Goal: Information Seeking & Learning: Learn about a topic

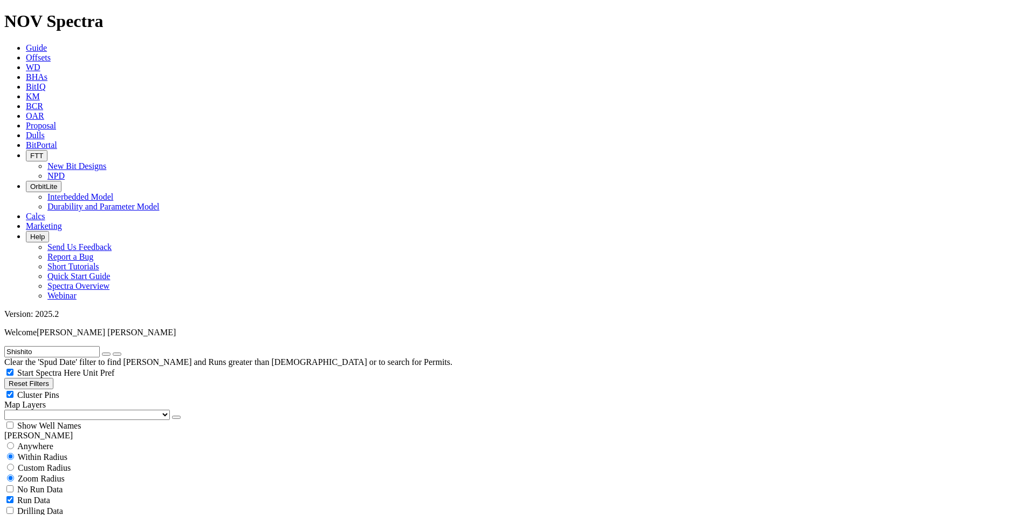
scroll to position [242, 0]
click at [62, 346] on input "text" at bounding box center [51, 351] width 95 height 11
click at [76, 346] on input "text" at bounding box center [51, 351] width 95 height 11
paste input "B347-01"
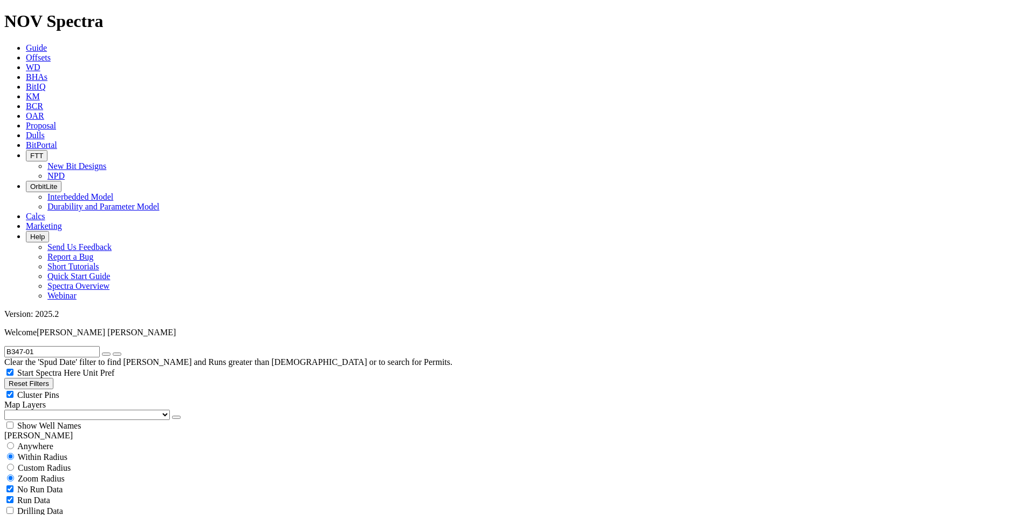
type input "B347-01"
click at [9, 379] on icon "button" at bounding box center [9, 383] width 0 height 8
type input "[DATE]"
click at [58, 346] on input "text" at bounding box center [51, 351] width 95 height 11
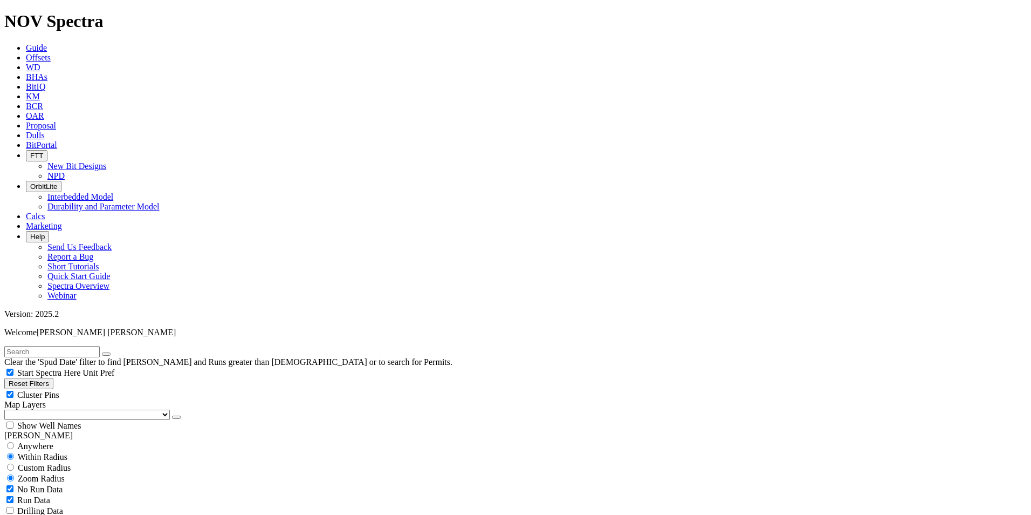
paste input "B347-01"
click at [32, 346] on input "B347-01" at bounding box center [51, 351] width 95 height 11
type input "B347-01"
click at [121, 352] on button "submit" at bounding box center [117, 353] width 9 height 3
click at [20, 440] on div "Anywhere" at bounding box center [515, 445] width 1023 height 11
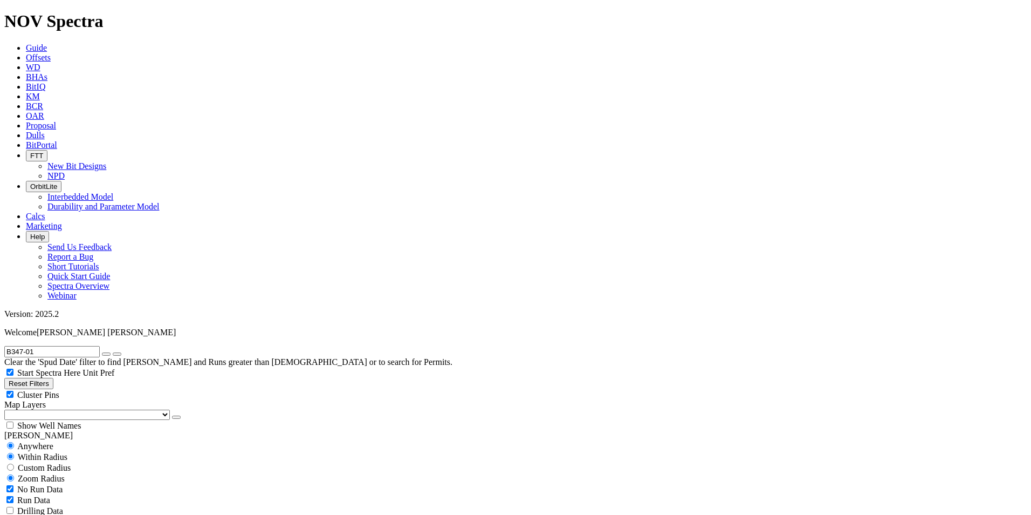
radio input "true"
radio input "false"
click at [13, 462] on div "No Run Data" at bounding box center [515, 467] width 1023 height 11
checkbox input "false"
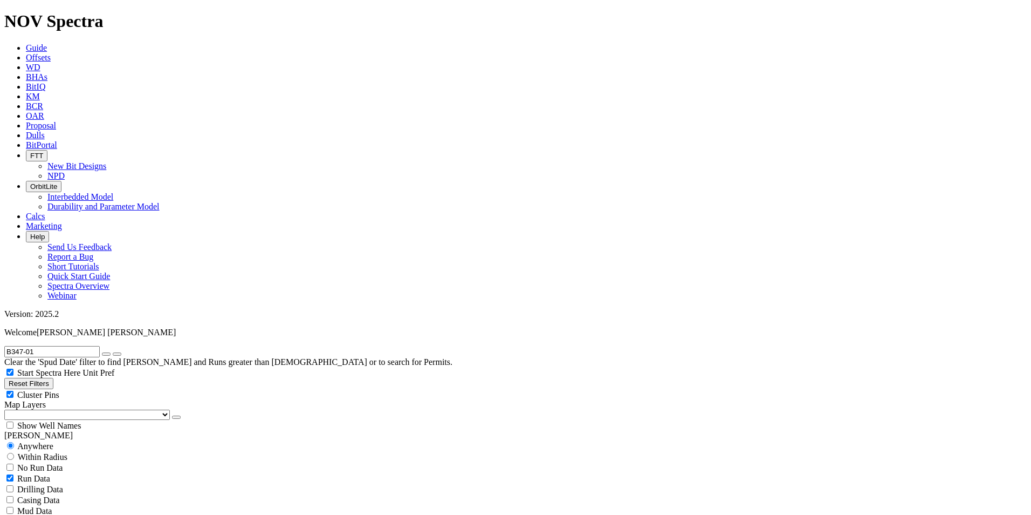
scroll to position [359, 0]
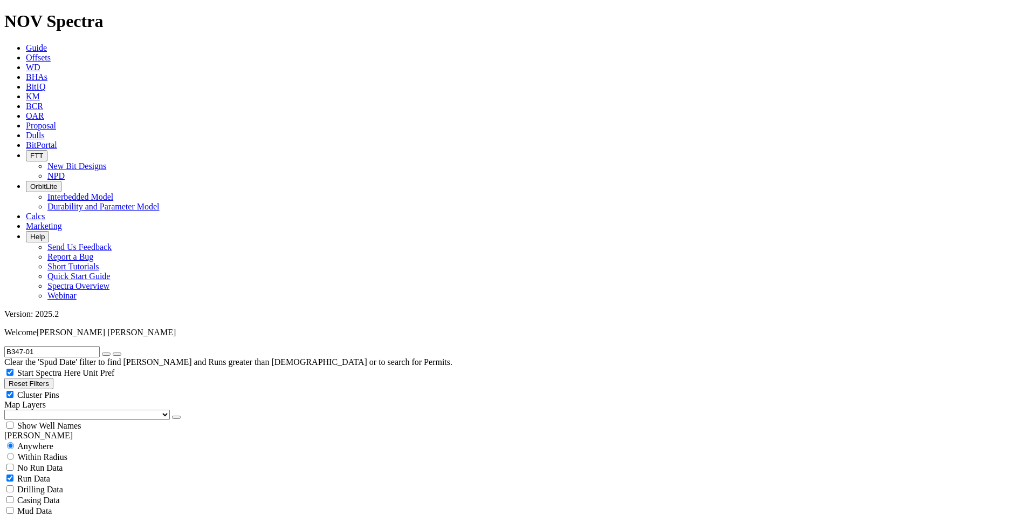
select select "? number:8.5 ?"
radio input "false"
radio input "true"
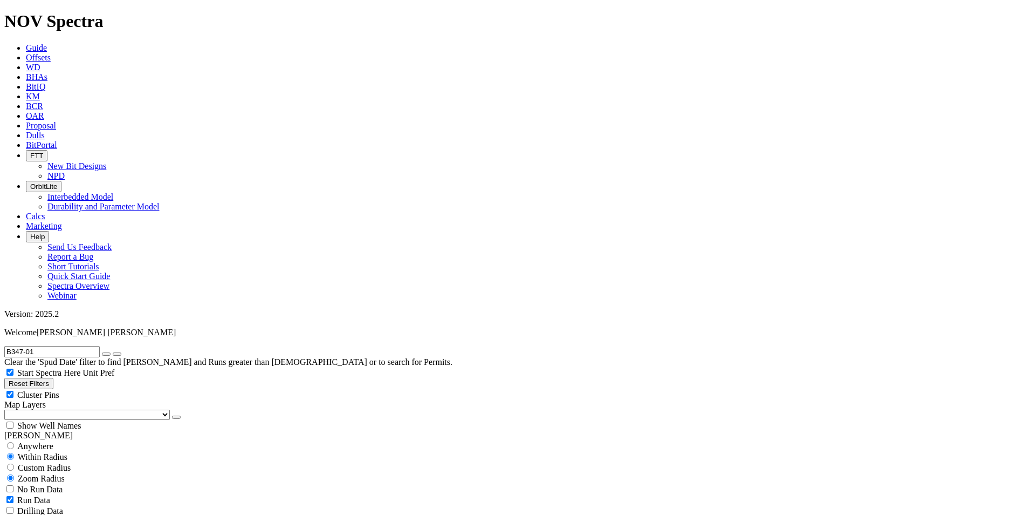
click at [22, 440] on div "Anywhere" at bounding box center [515, 445] width 1023 height 11
radio input "true"
radio input "false"
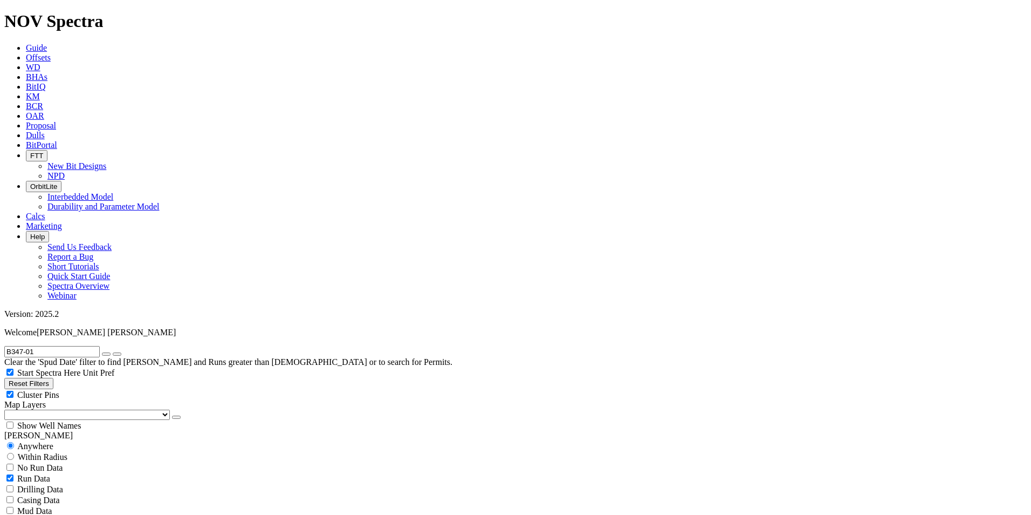
scroll to position [143, 0]
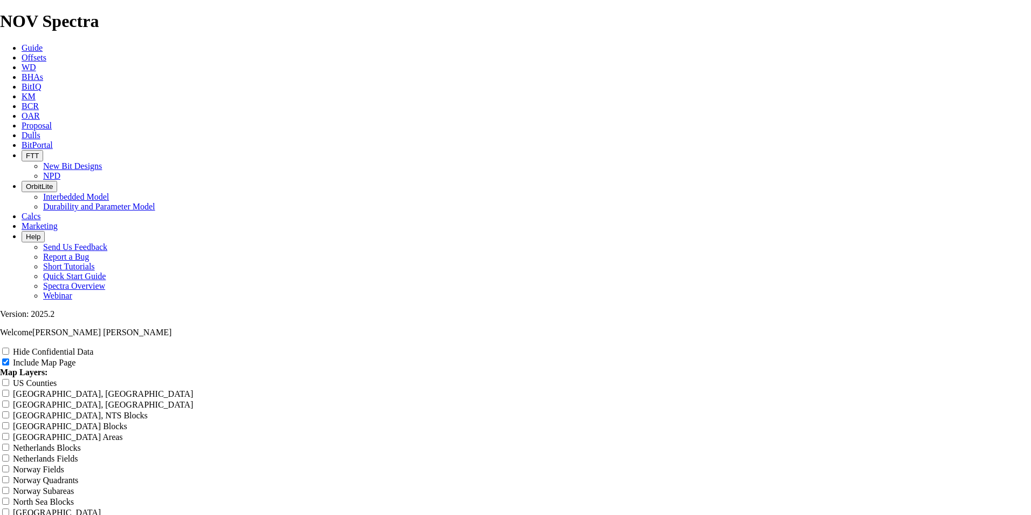
scroll to position [1294, 0]
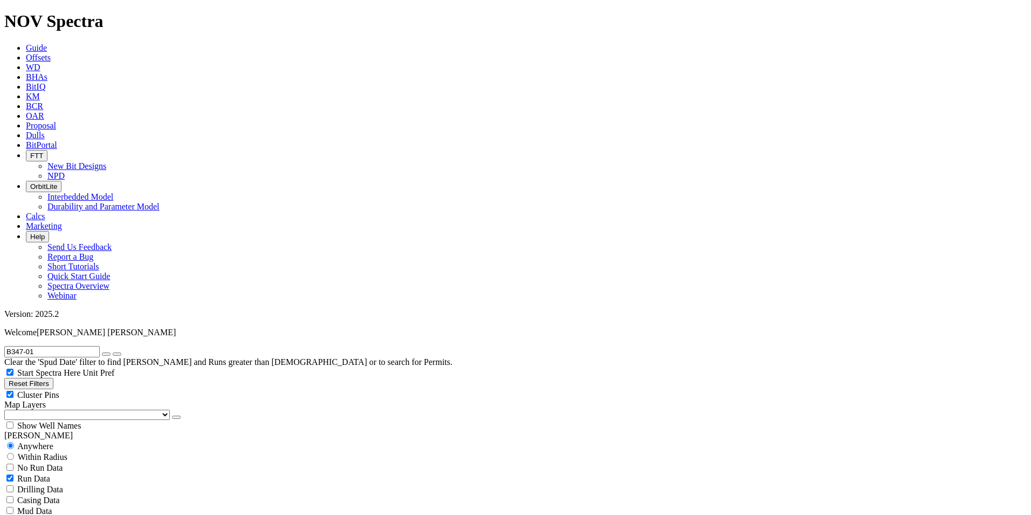
scroll to position [719, 0]
type input "40"
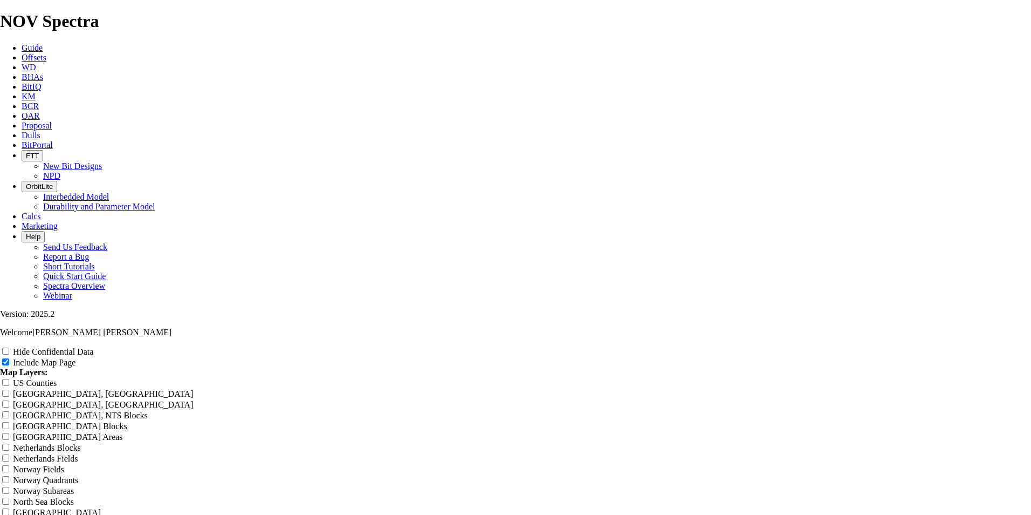
scroll to position [1366, 0]
drag, startPoint x: 606, startPoint y: 63, endPoint x: 387, endPoint y: 61, distance: 219.5
type input "D"
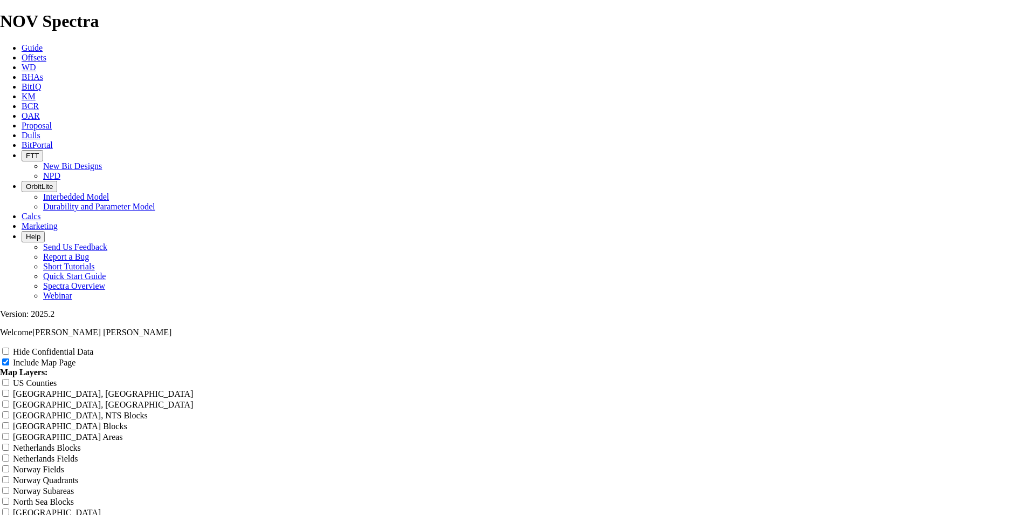
type input "D"
type input "De"
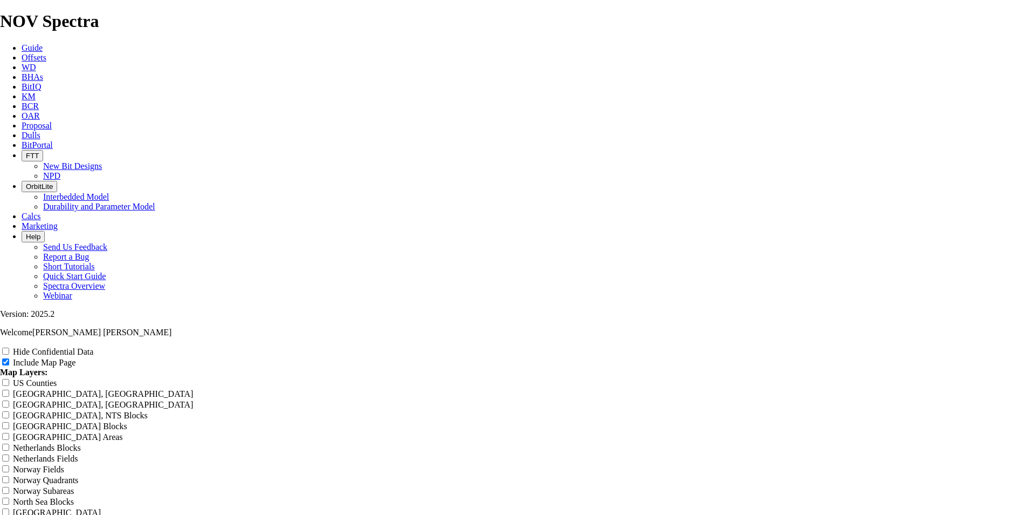
type input "De"
type input "Des"
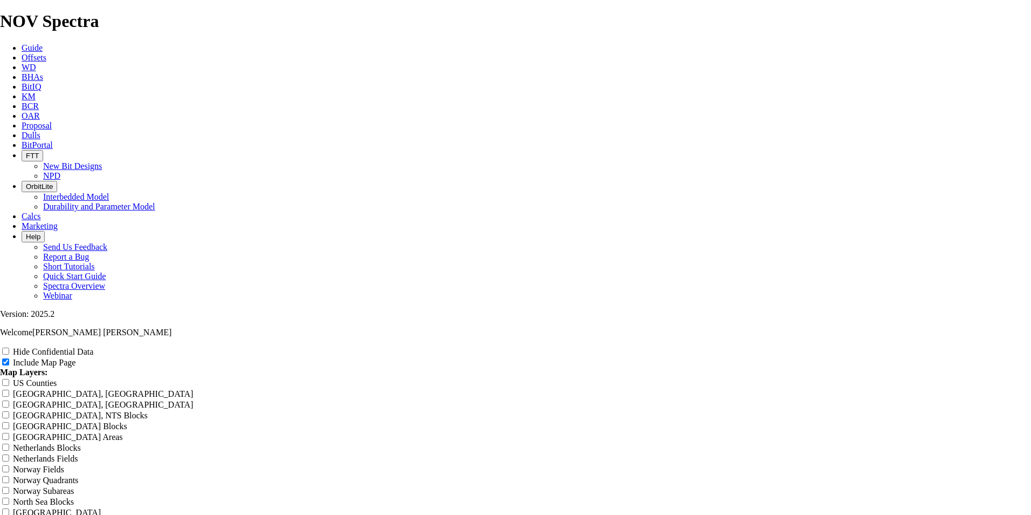
type input "Des"
type input "Dese"
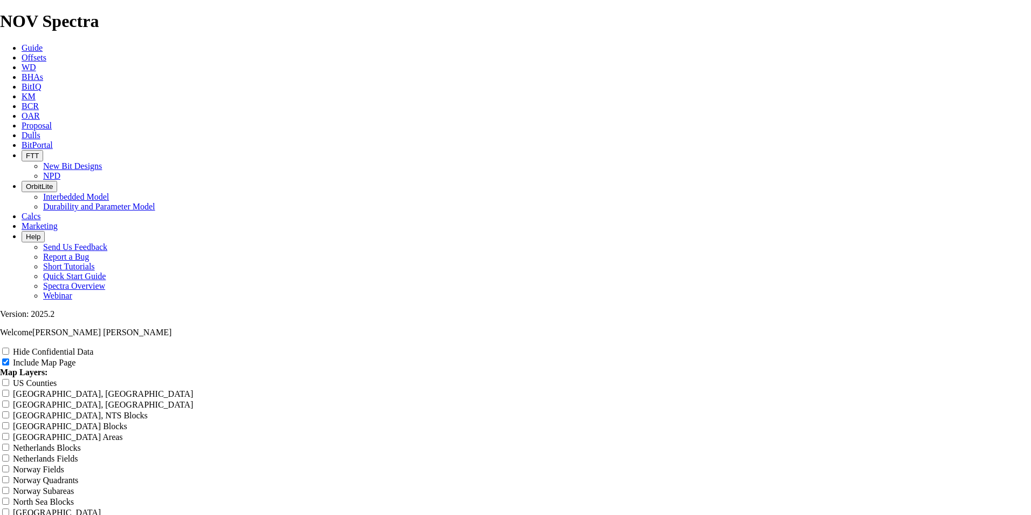
type input "Dese"
type input "Desem"
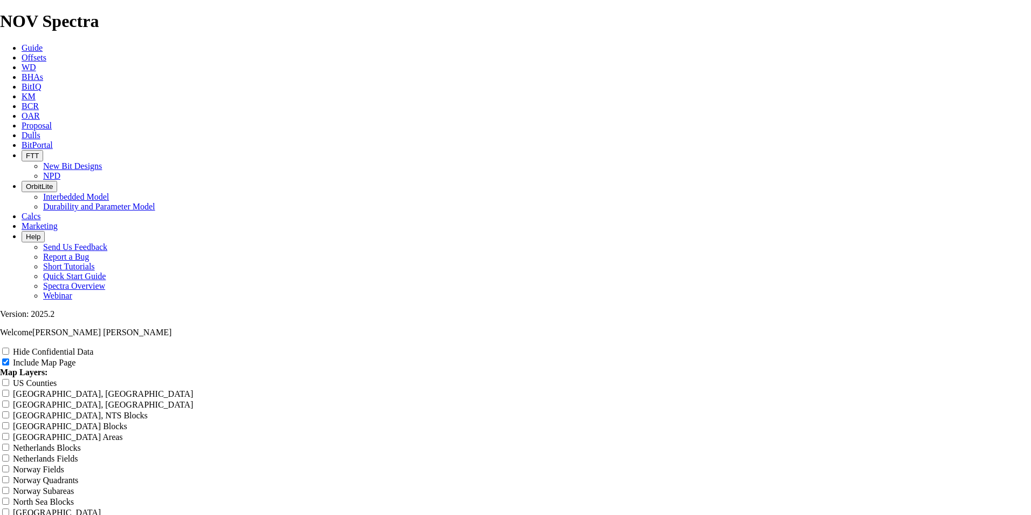
type input "Desem"
type input "Desemp"
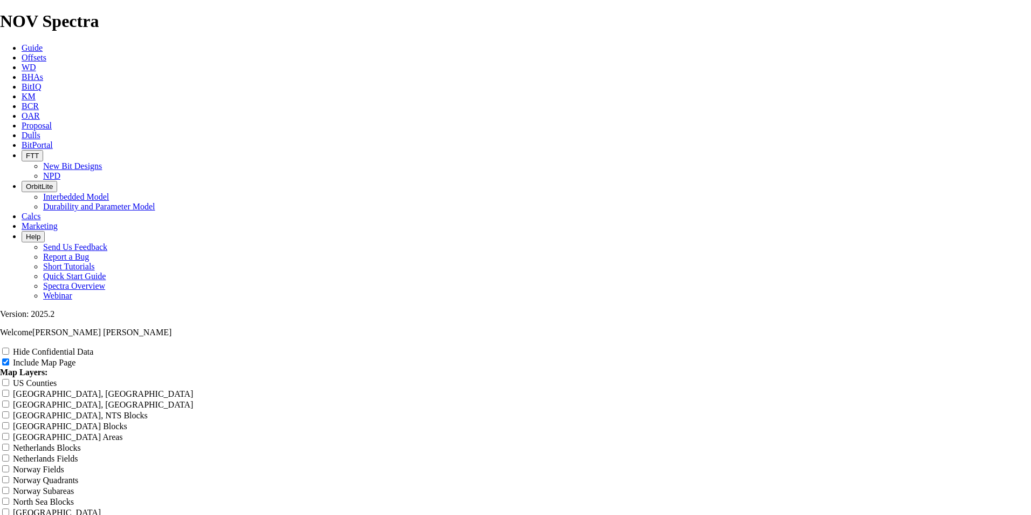
type input "Desemp"
type input "Desempe"
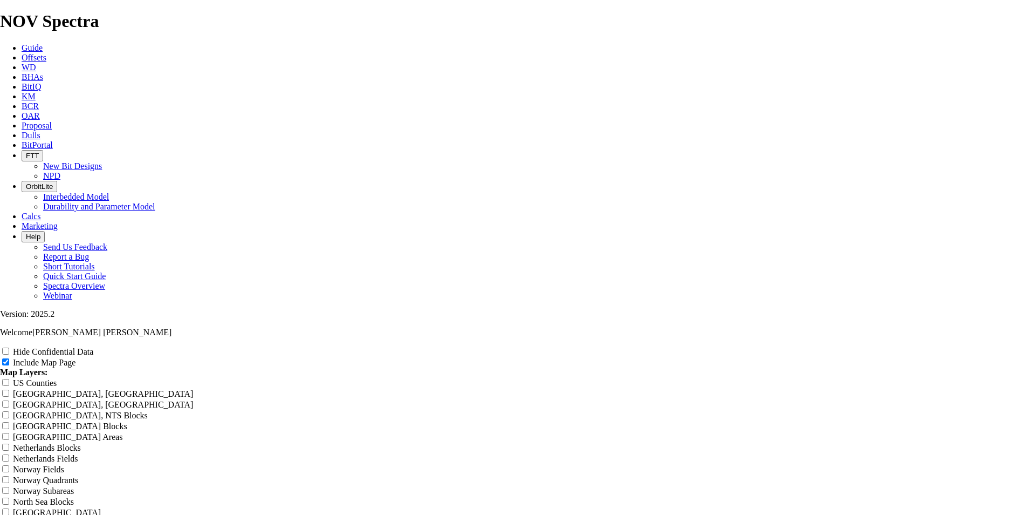
type input "Desempe"
type input "Desempen"
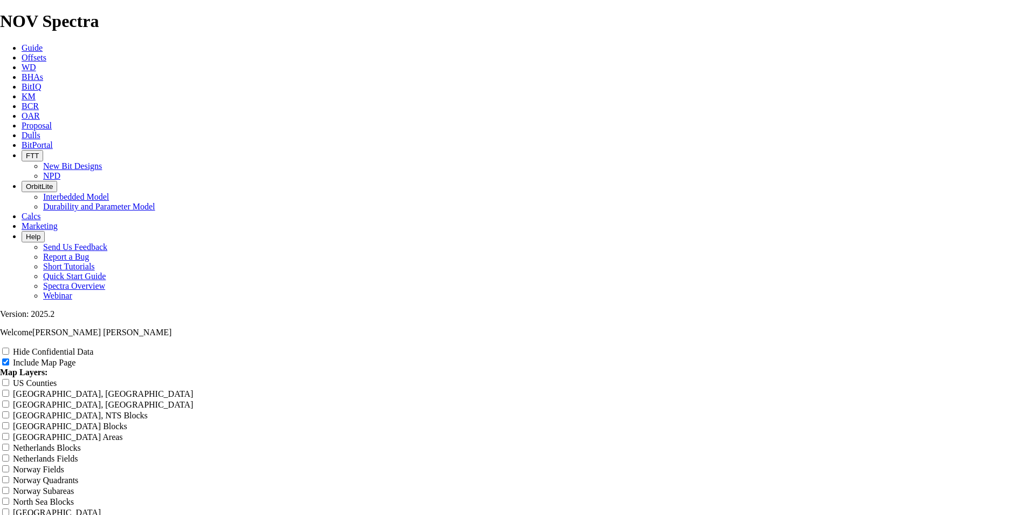
type input "Desempen"
type input "Desempeno"
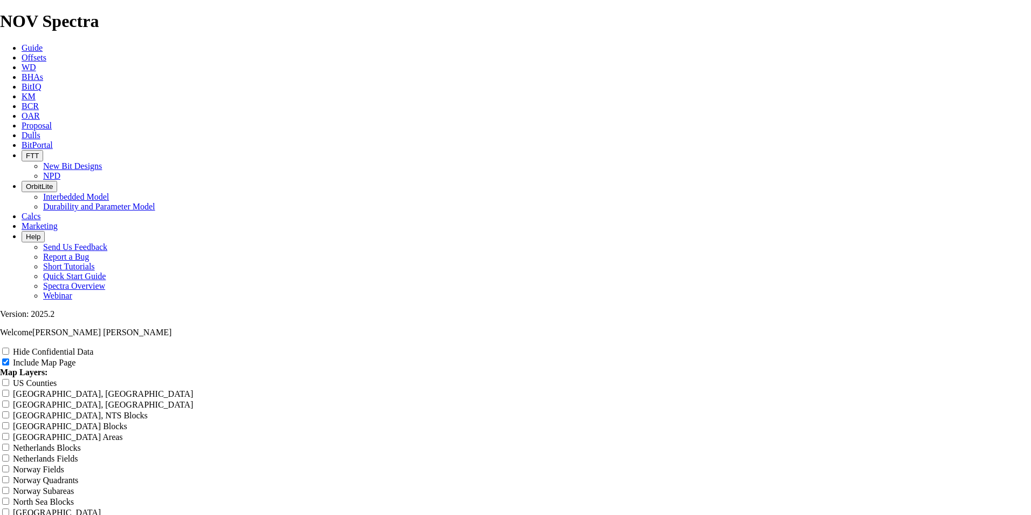
type input "Desempeno"
type input "Desempenos"
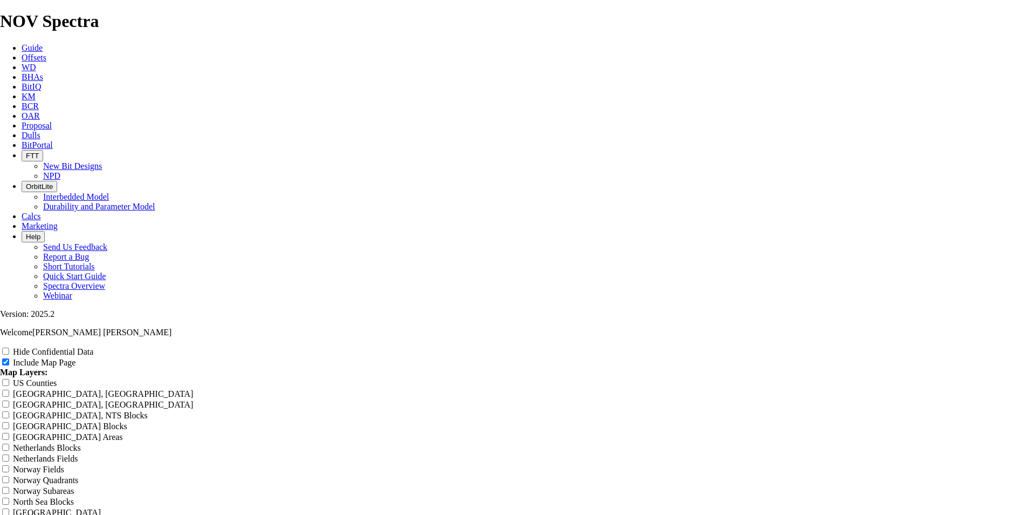
type input "Desempenos"
type input "Desempeno"
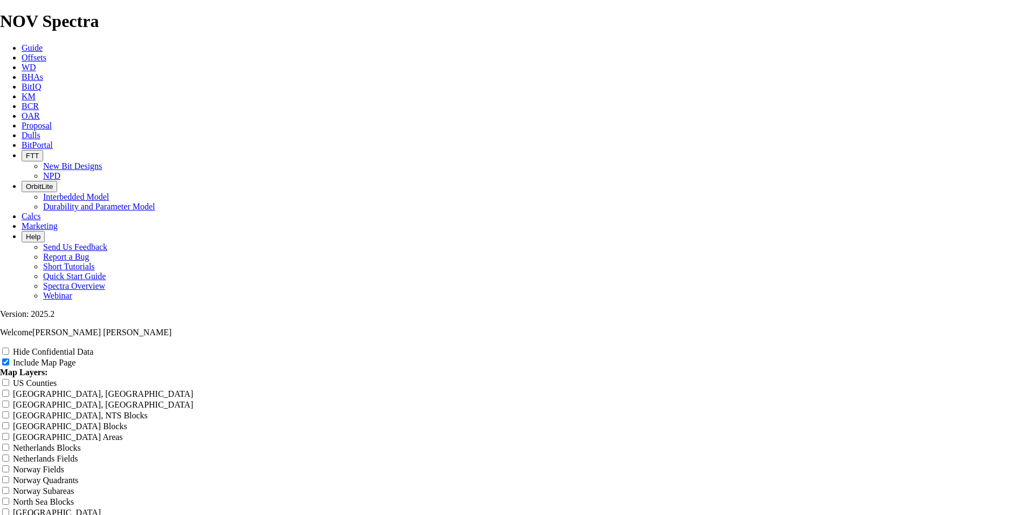
type input "Desempeno"
type input "Desempen"
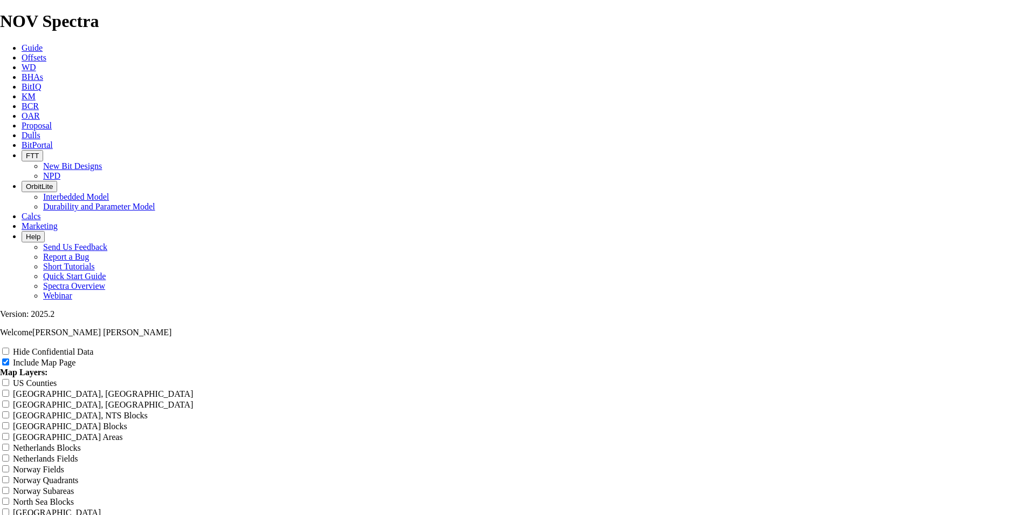
type input "Desempen"
type input "Desempe"
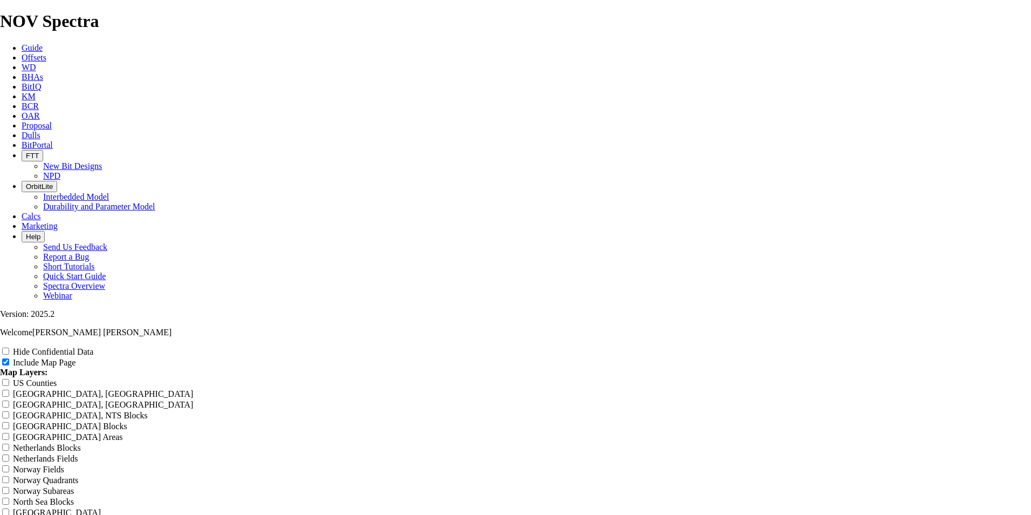
type input "Desempe"
type input "Desempeñ"
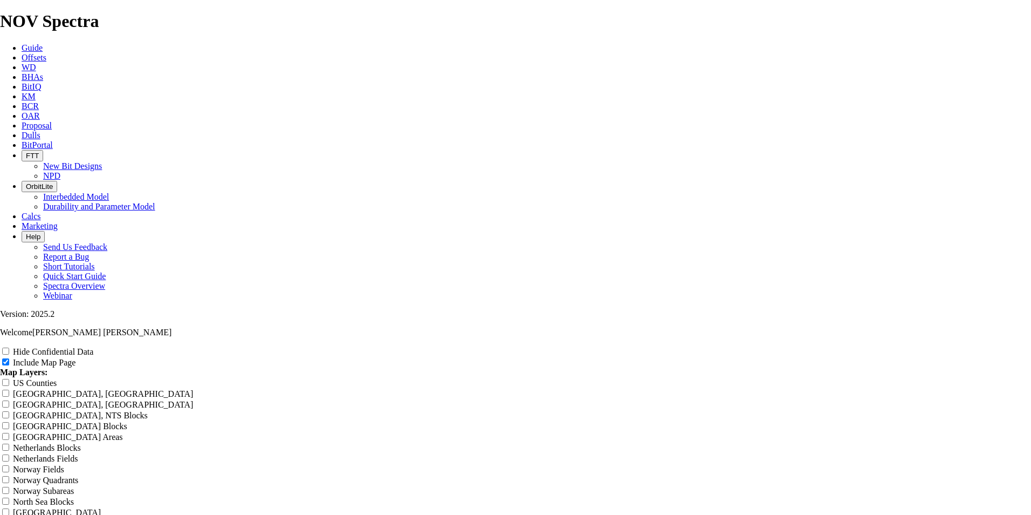
type input "Desempeñ"
type input "Desempeño"
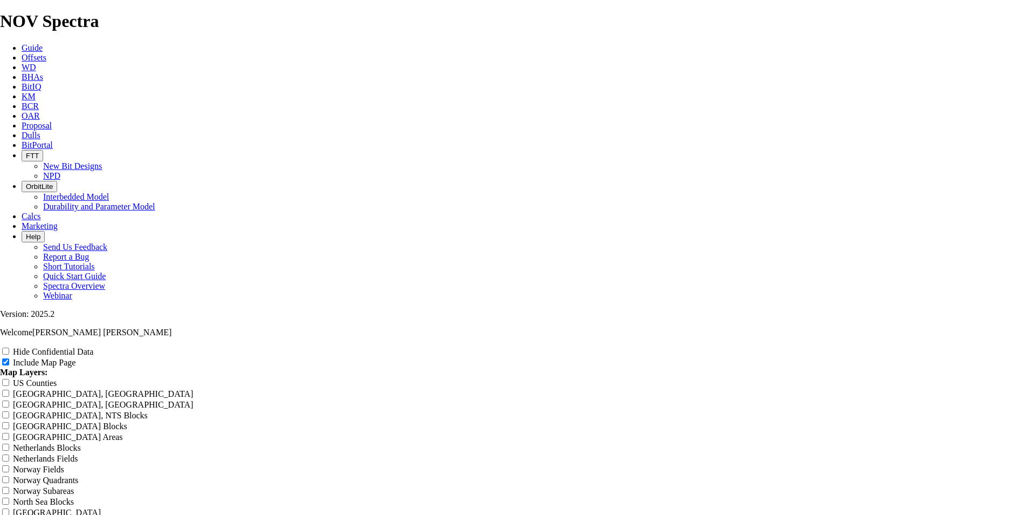
type input "Desempeño"
type input "Desempeños"
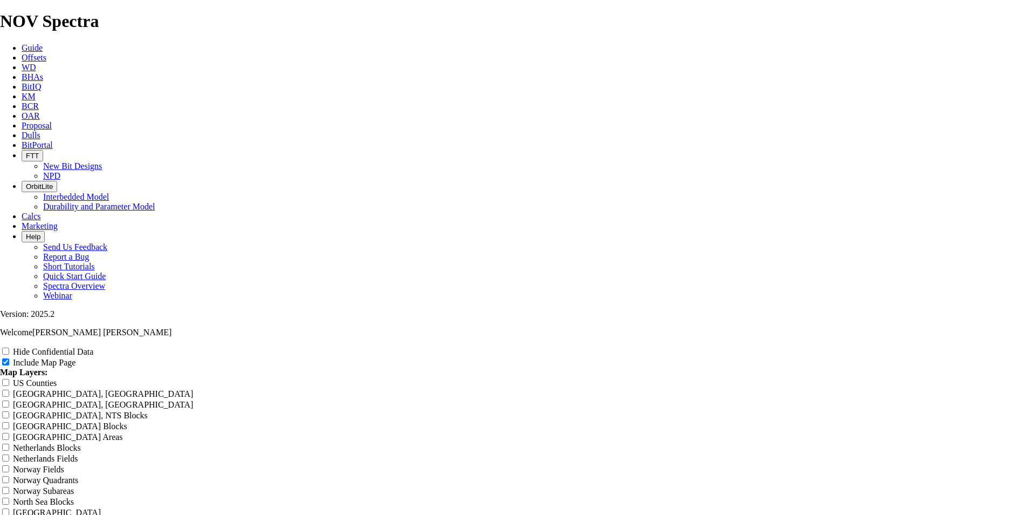
type input "Desempeños"
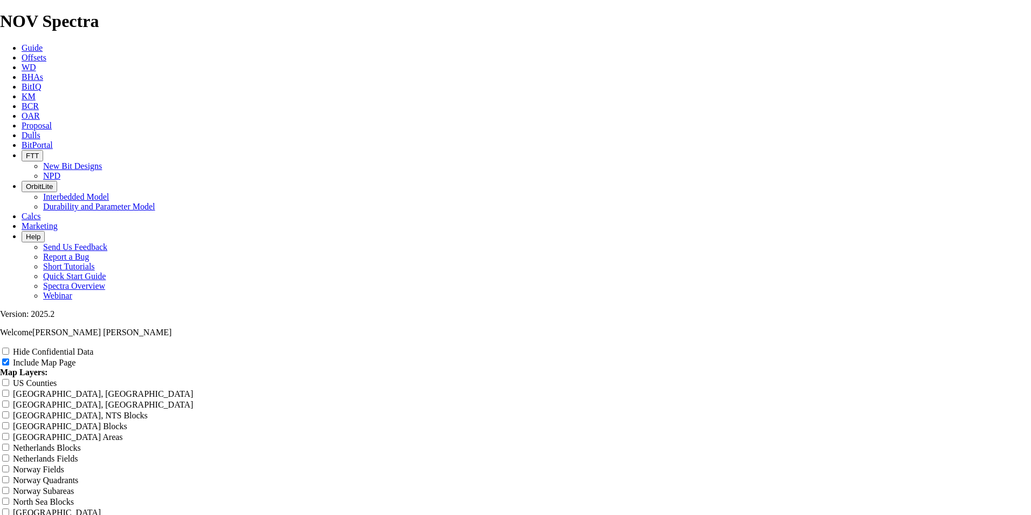
type input "Desempeños 8"
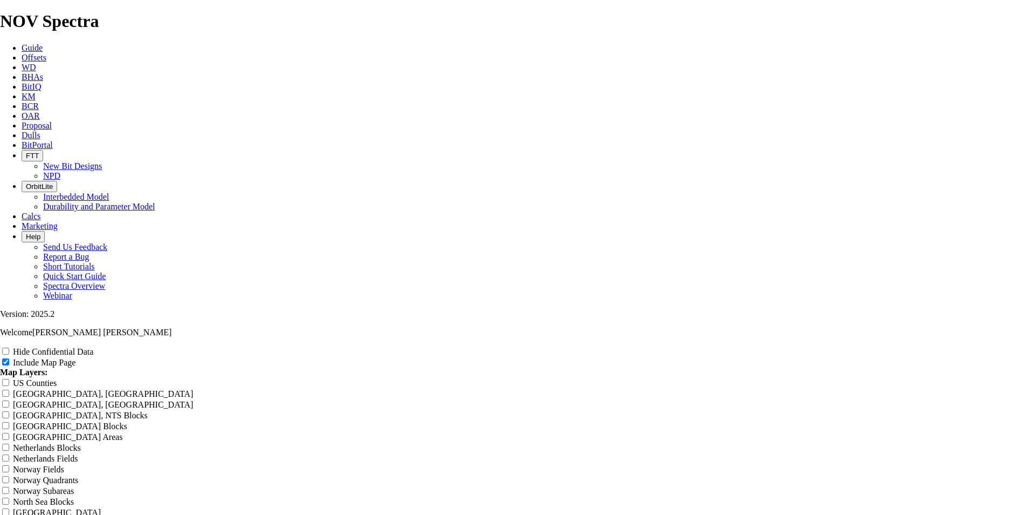
type input "Desempeños 8"
type input "Desempeños 8 1"
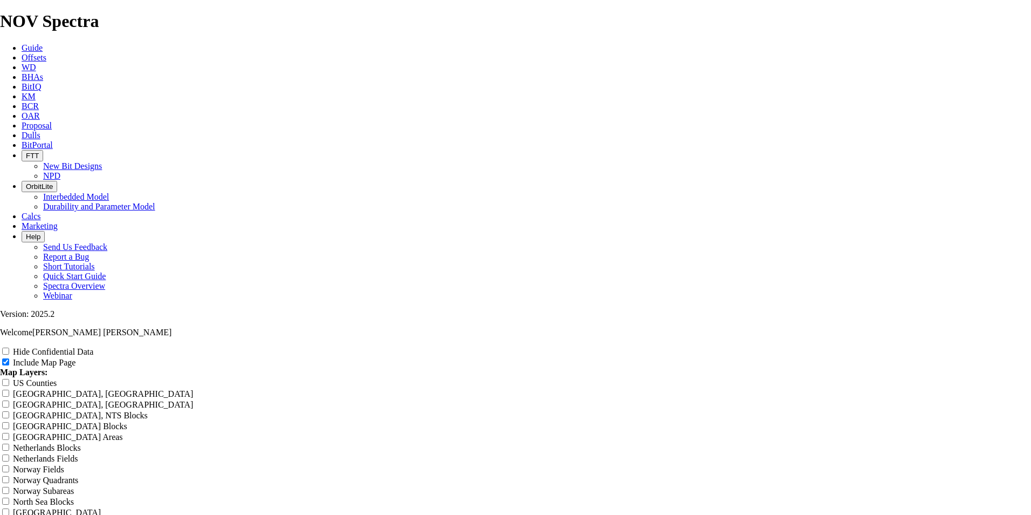
type input "Desempeños 8 1"
type input "Desempeños 8 1/"
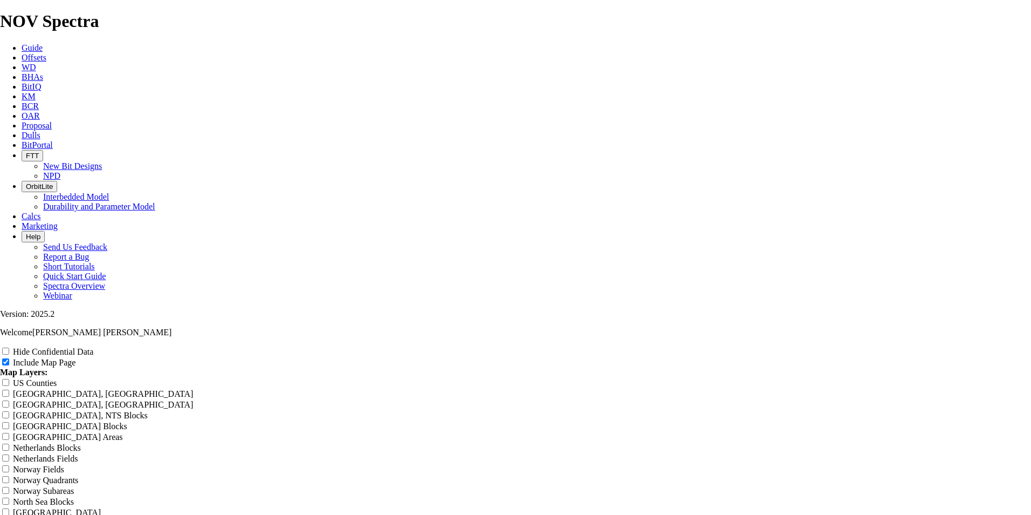
type input "Desempeños 8 1/"
type input "Desempeños 8 1/2"
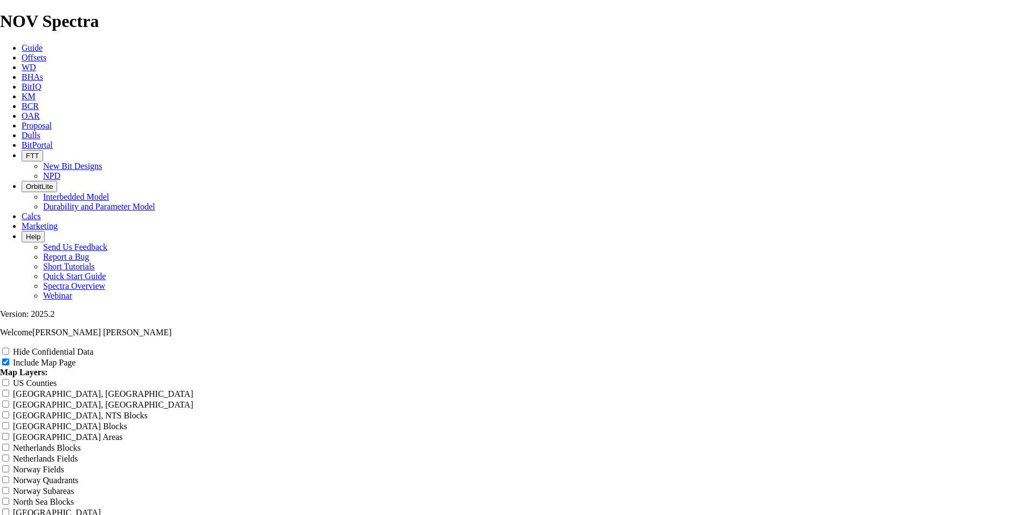
type input "Desempeños 8 1/2"
type input "Desempeños 8 1/2""
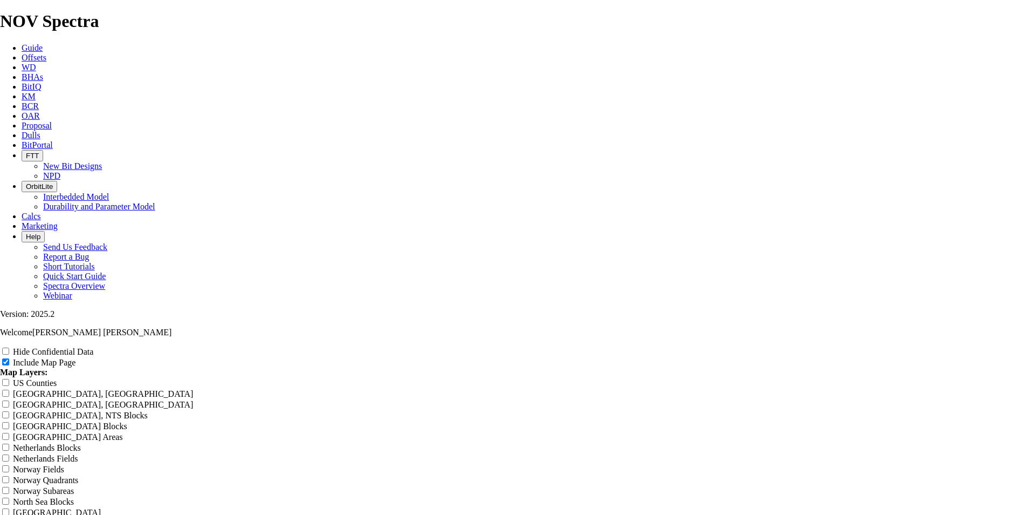
type input "Desempeños 8 1/2""
type input "Desempeños 8 1/2" T"
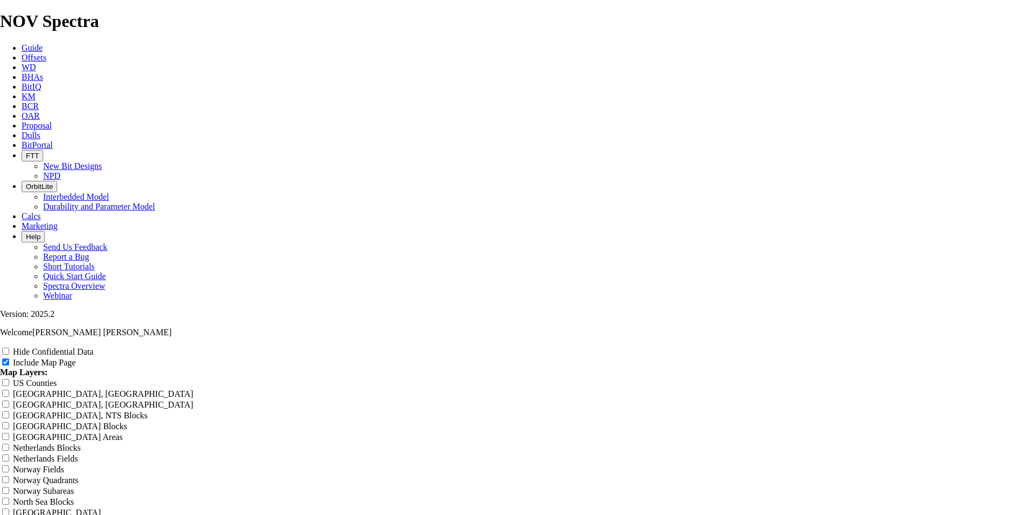
type input "Desempeños 8 1/2" T"
type input "Desempeños 8 1/2" TK"
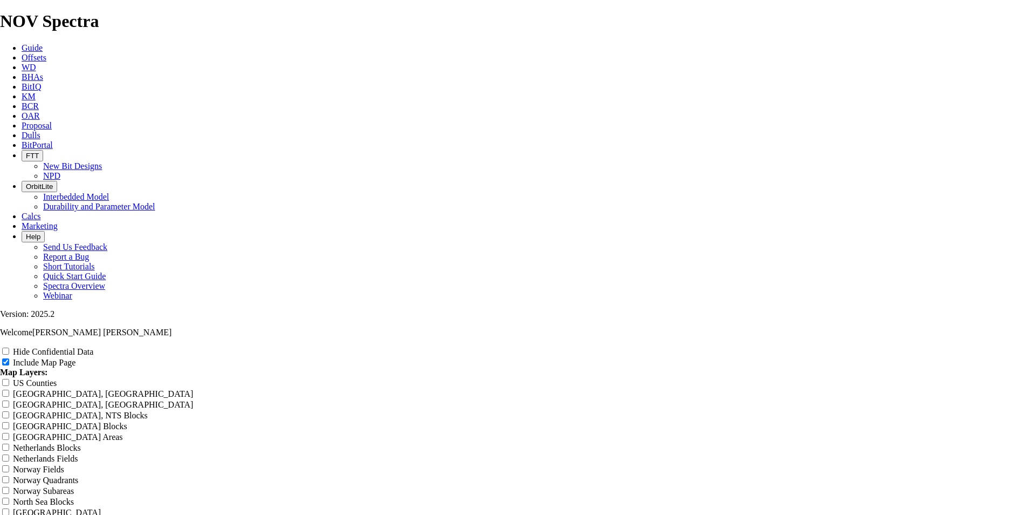
type input "Desempeños 8 1/2" TK"
type input "Desempeños 8 1/2" TKC"
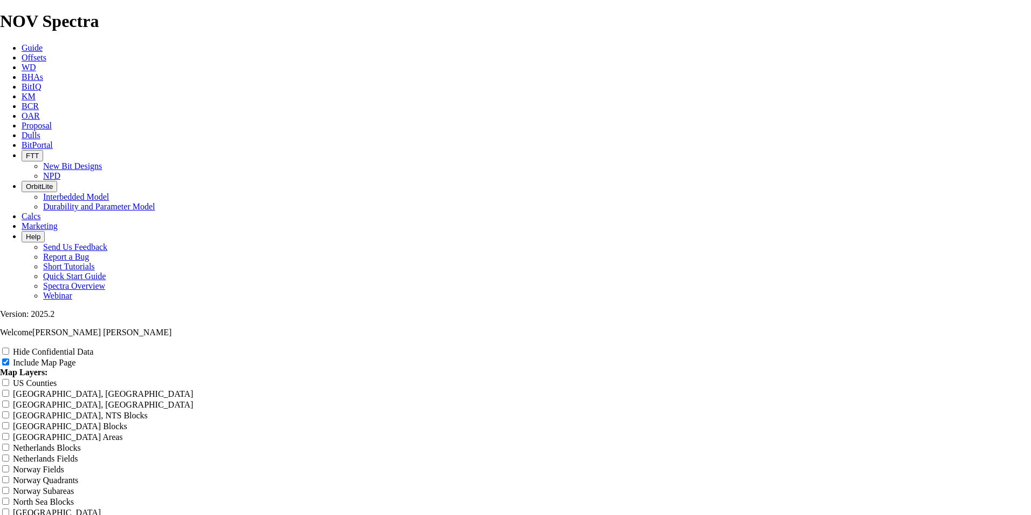
type input "Desempeños 8 1/2" TKC"
type input "Desempeños 8 1/2" TKC5"
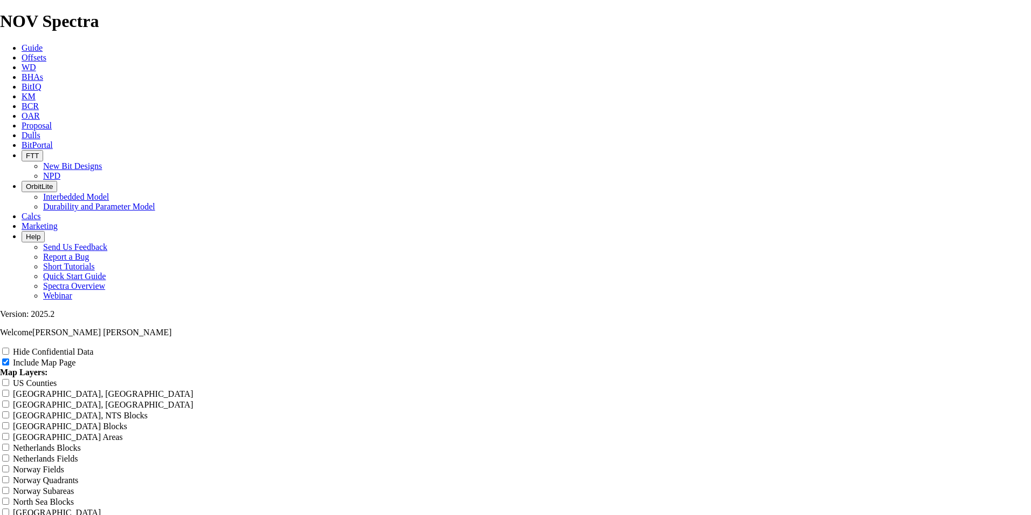
type input "Desempeños 8 1/2" TKC5"
type input "Desempeños 8 1/2" TKC56"
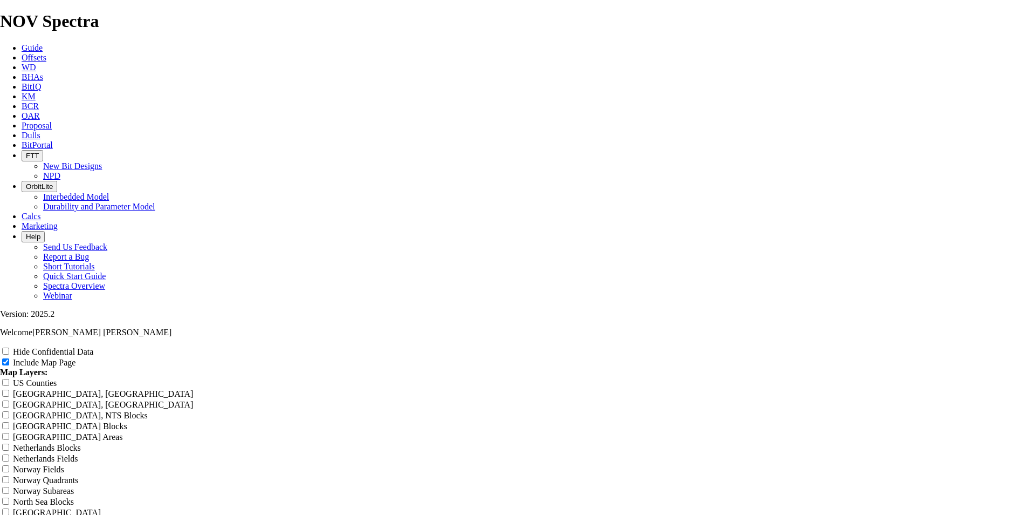
type input "Desempeños 8 1/2" TKC56"
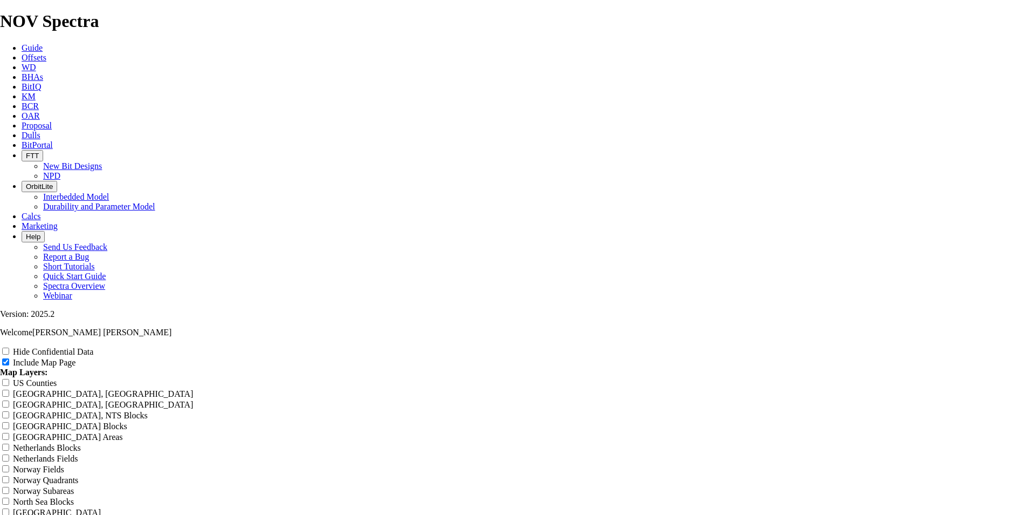
radio input "true"
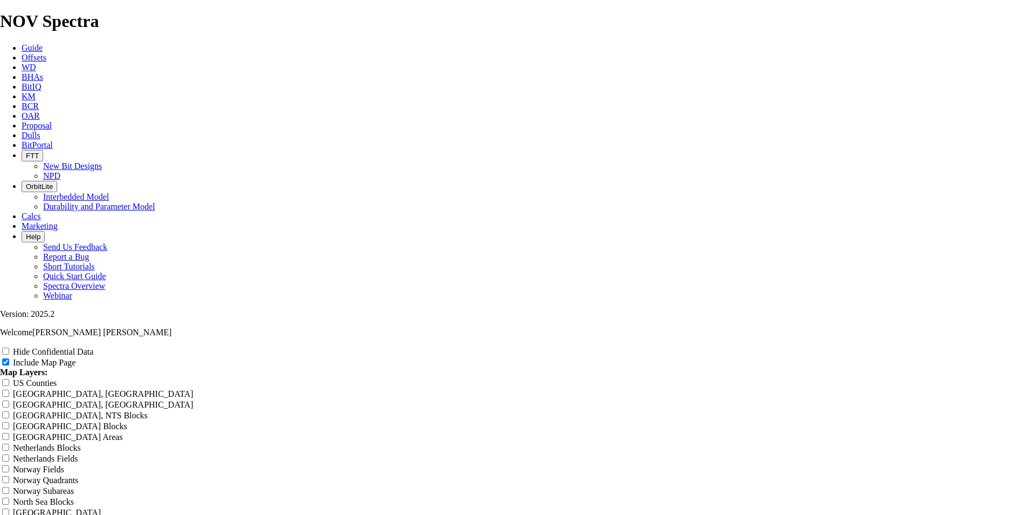
radio input "true"
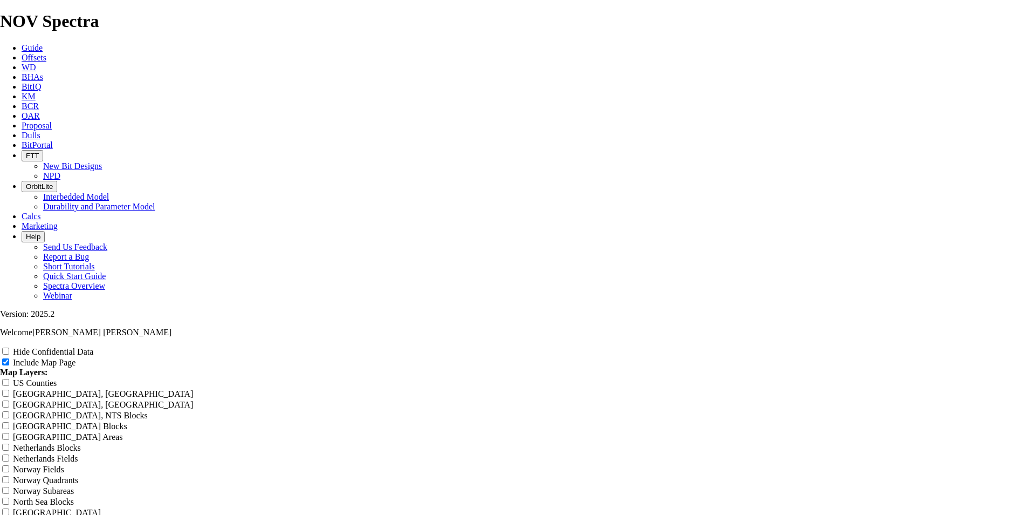
scroll to position [935, 0]
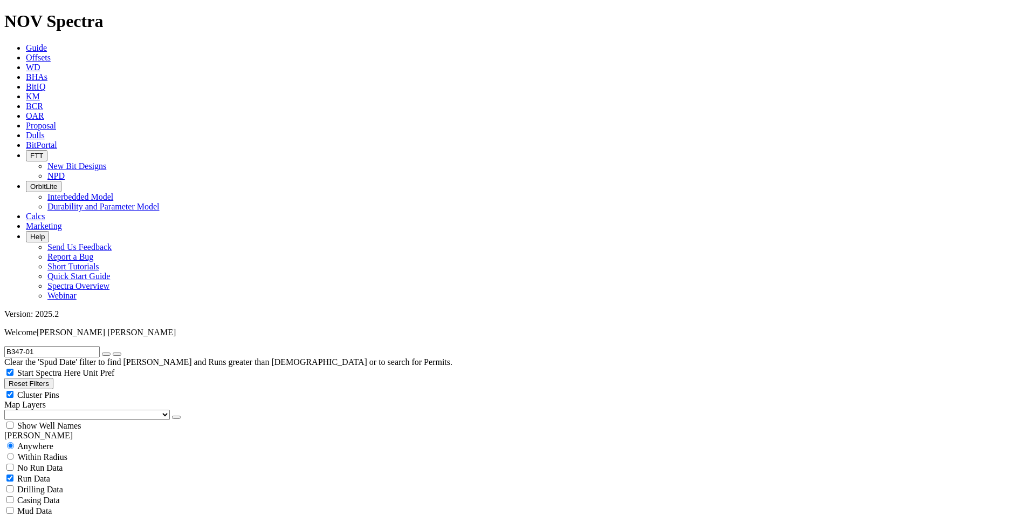
scroll to position [44, 0]
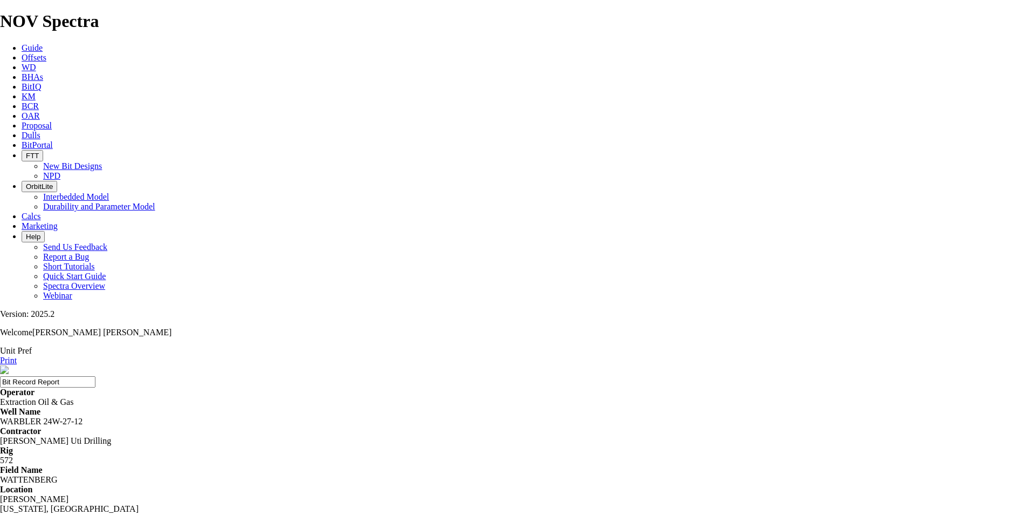
copy td "A293147"
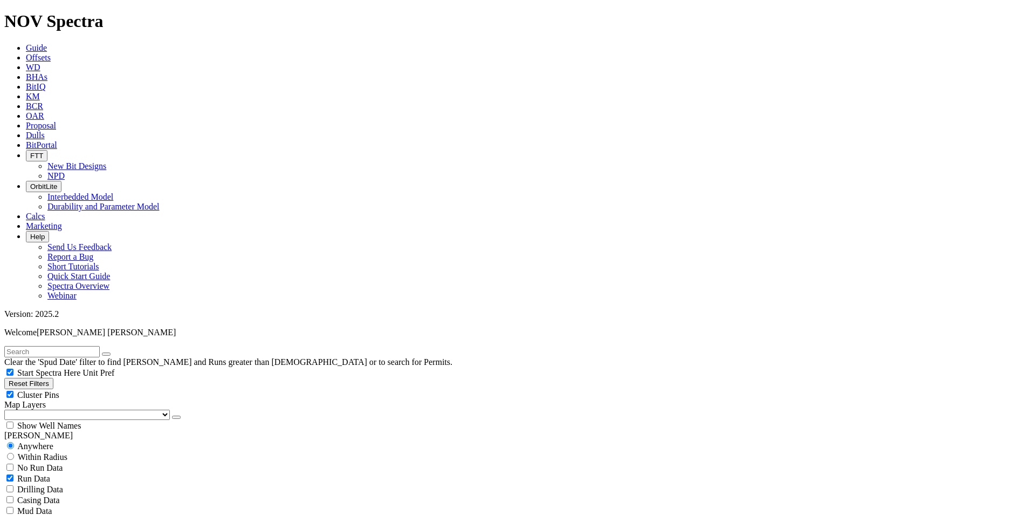
click at [95, 346] on input "text" at bounding box center [51, 351] width 95 height 11
click at [37, 346] on input "text" at bounding box center [51, 351] width 95 height 11
paste input "B738-01"
type input "B738-01"
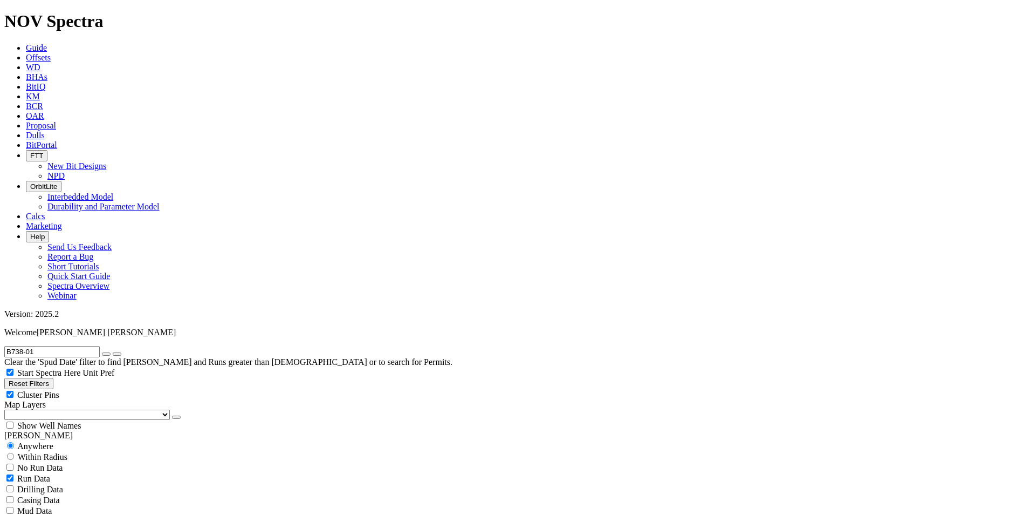
type input "[DATE]"
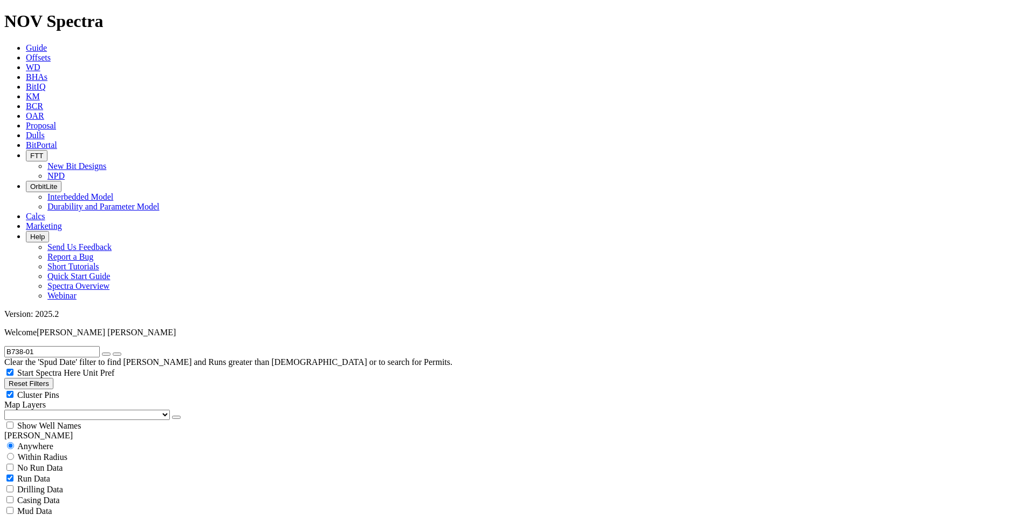
select select
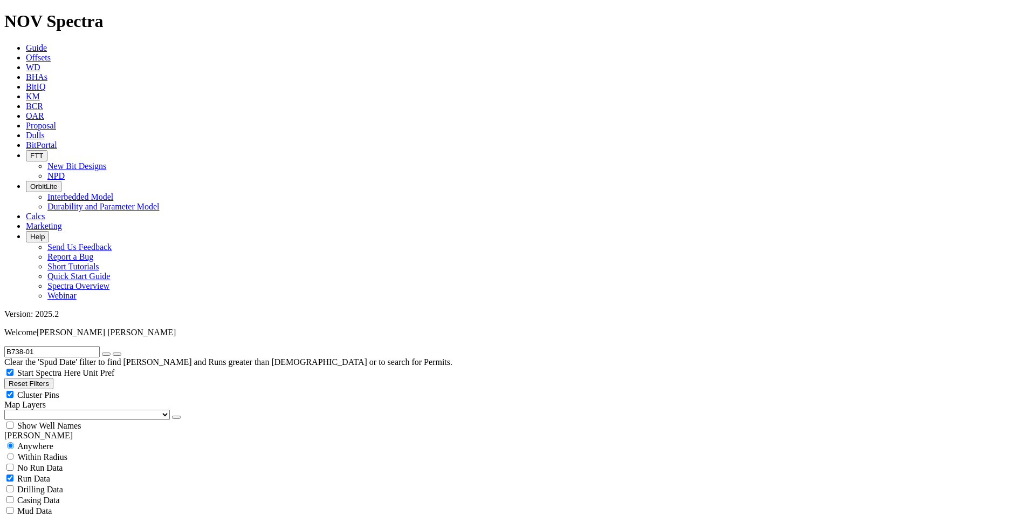
select select
click at [51, 378] on button "Reset Filters" at bounding box center [28, 383] width 49 height 11
radio input "false"
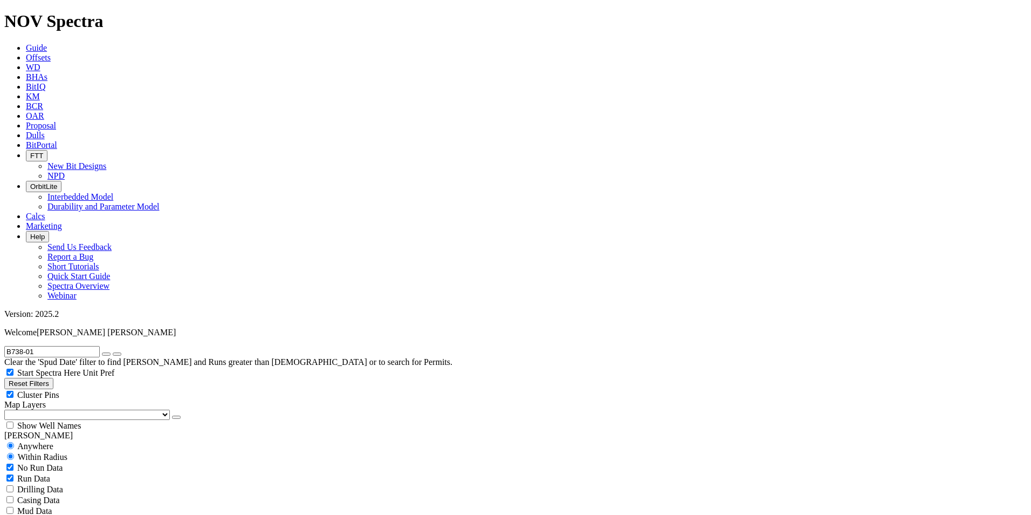
radio input "true"
checkbox input "true"
type input "[DATE]"
click at [55, 346] on input "text" at bounding box center [51, 351] width 95 height 11
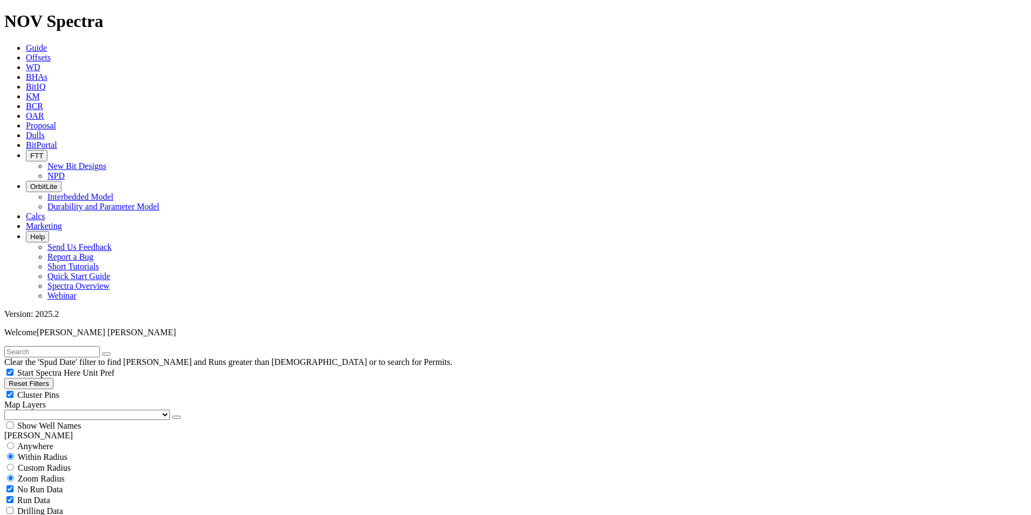
paste input "B738-01"
type input "B738-01"
click at [14, 442] on input "radio" at bounding box center [10, 445] width 7 height 7
radio input "true"
radio input "false"
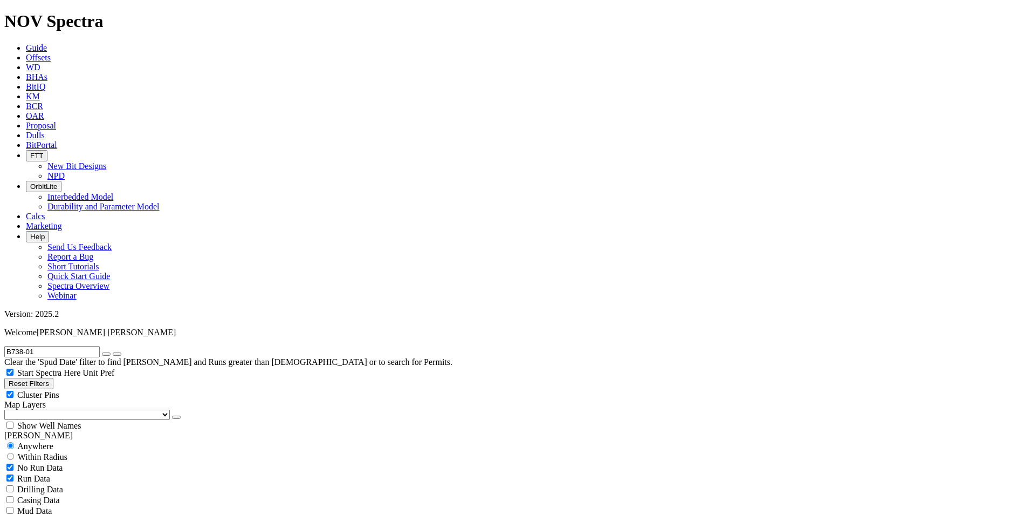
click at [18, 462] on div "No Run Data" at bounding box center [515, 467] width 1023 height 11
checkbox input "false"
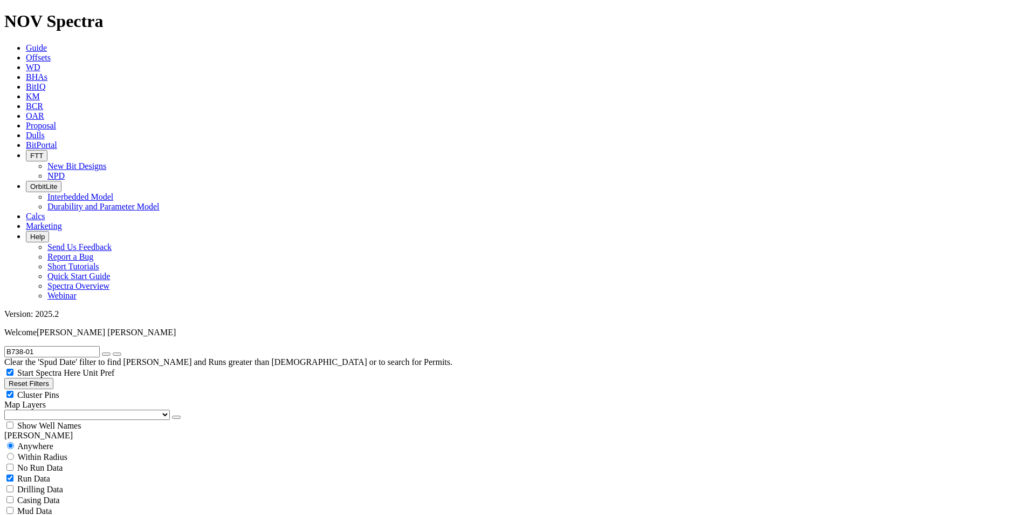
type input "25"
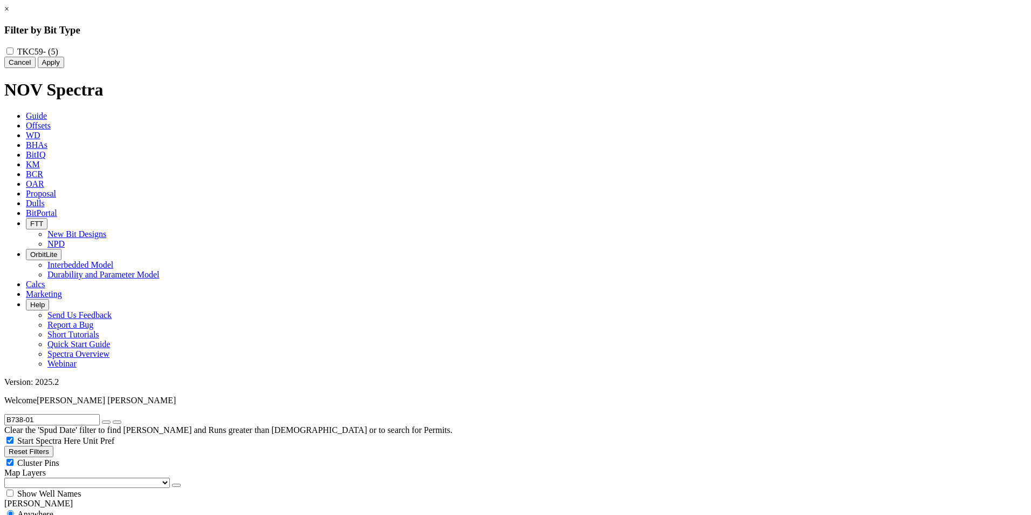
click at [64, 68] on button "Apply" at bounding box center [51, 62] width 26 height 11
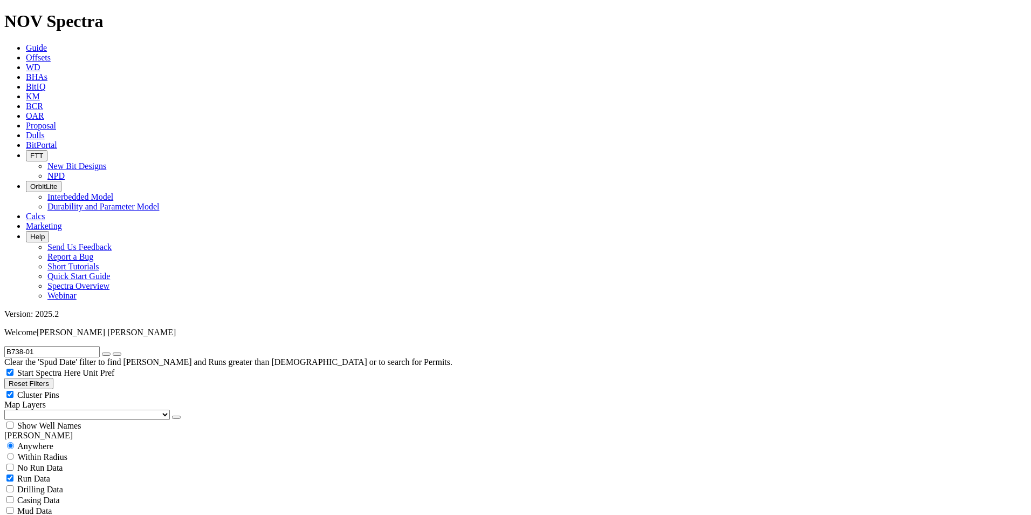
scroll to position [689, 0]
select select
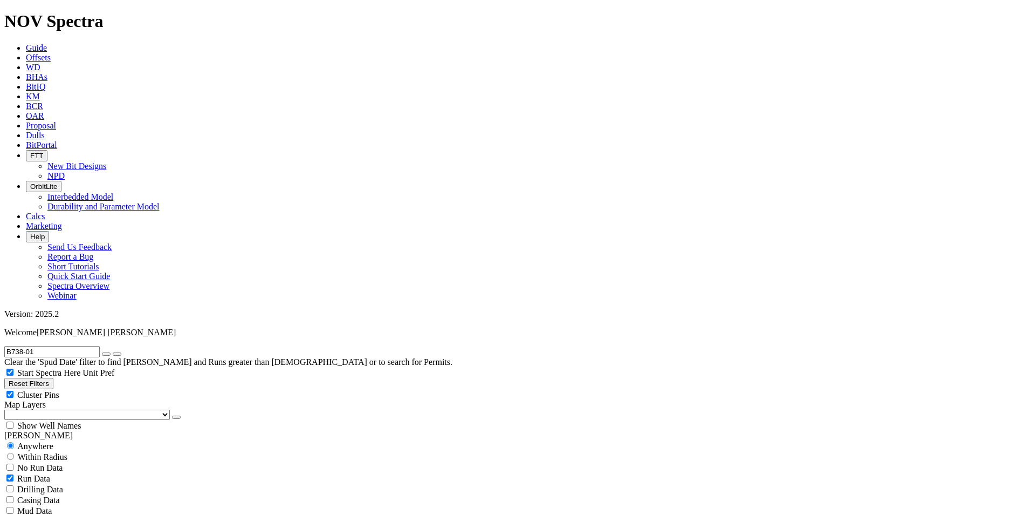
scroll to position [640, 0]
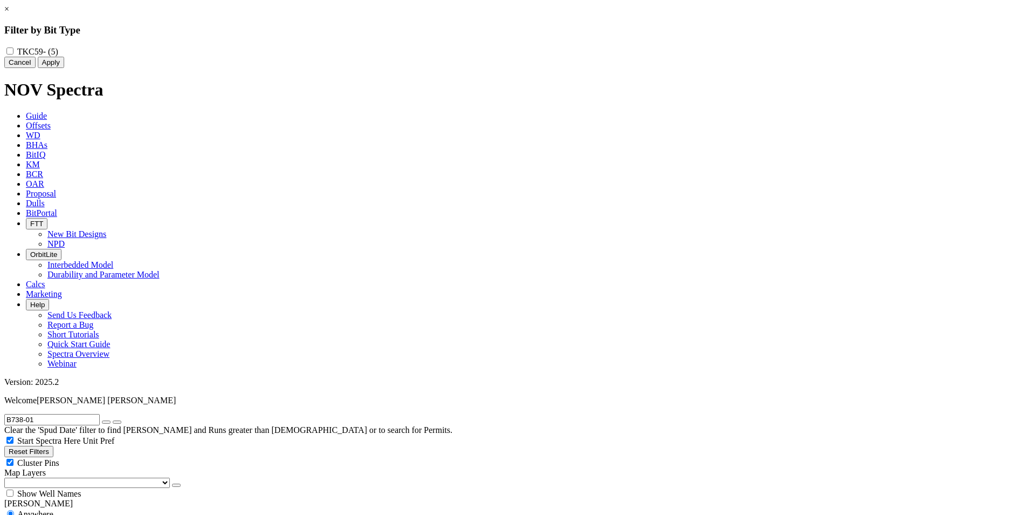
click at [446, 55] on div "TKC59 - (5)" at bounding box center [515, 51] width 1023 height 11
click at [13, 51] on input "TKC59 - (5)" at bounding box center [9, 50] width 7 height 7
checkbox input "true"
click at [64, 68] on button "Apply" at bounding box center [51, 62] width 26 height 11
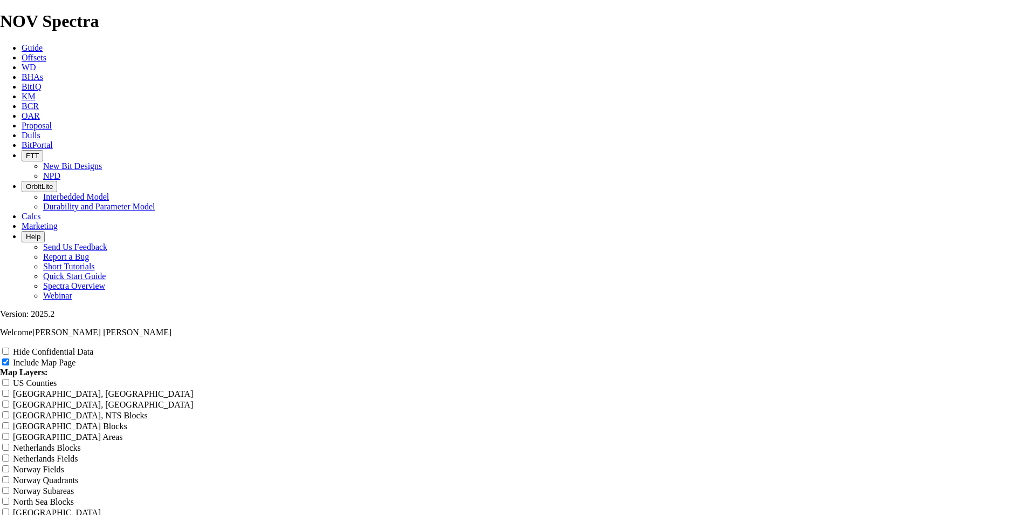
scroll to position [1294, 0]
radio input "true"
drag, startPoint x: 608, startPoint y: 134, endPoint x: 374, endPoint y: 131, distance: 233.6
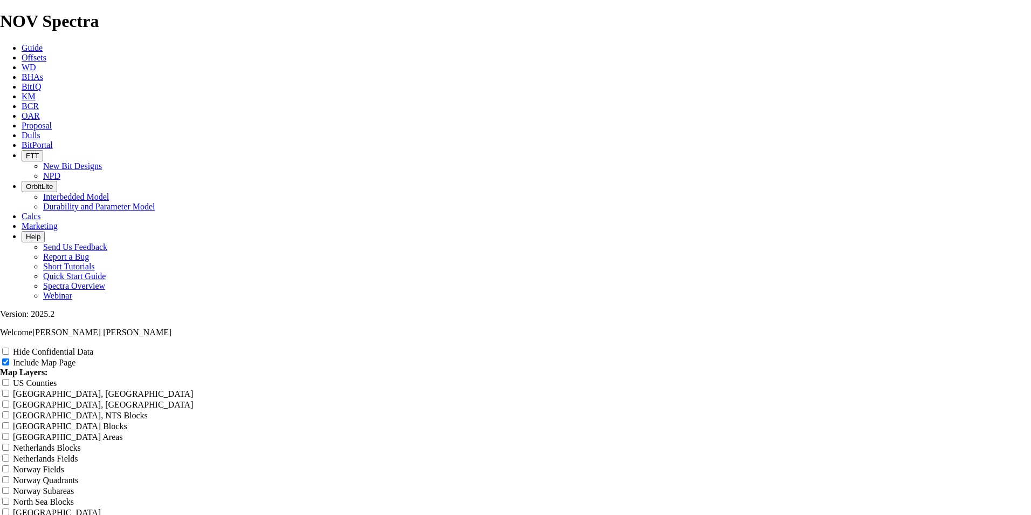
type input "D"
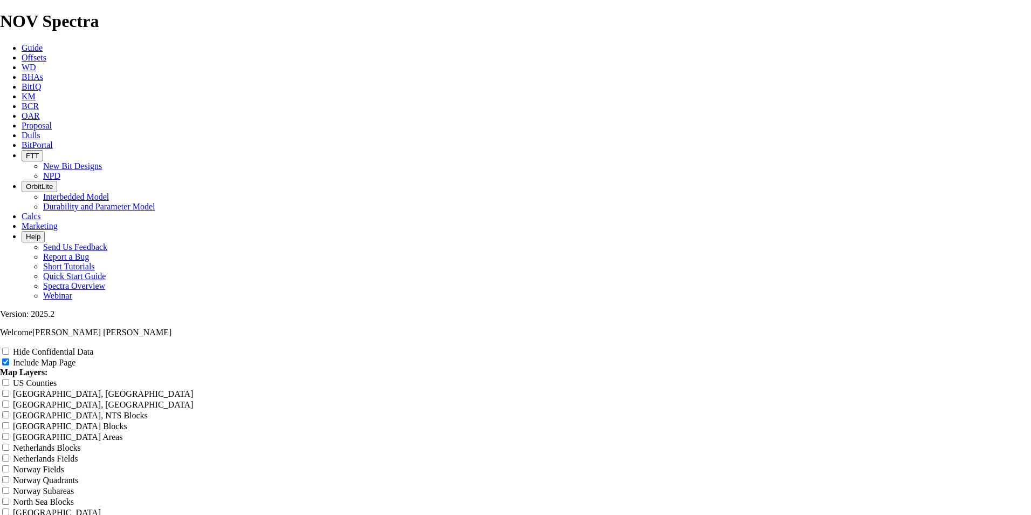
type input "De"
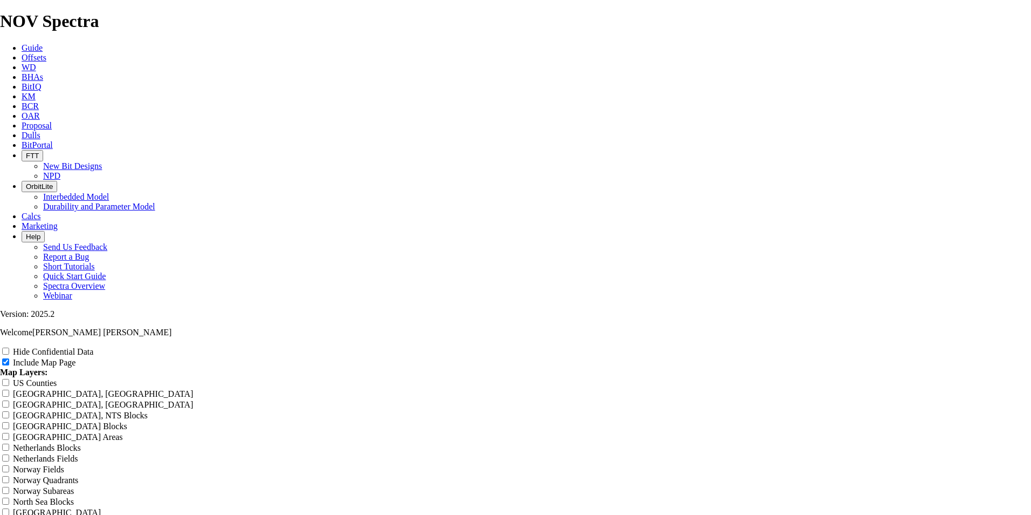
type input "Des"
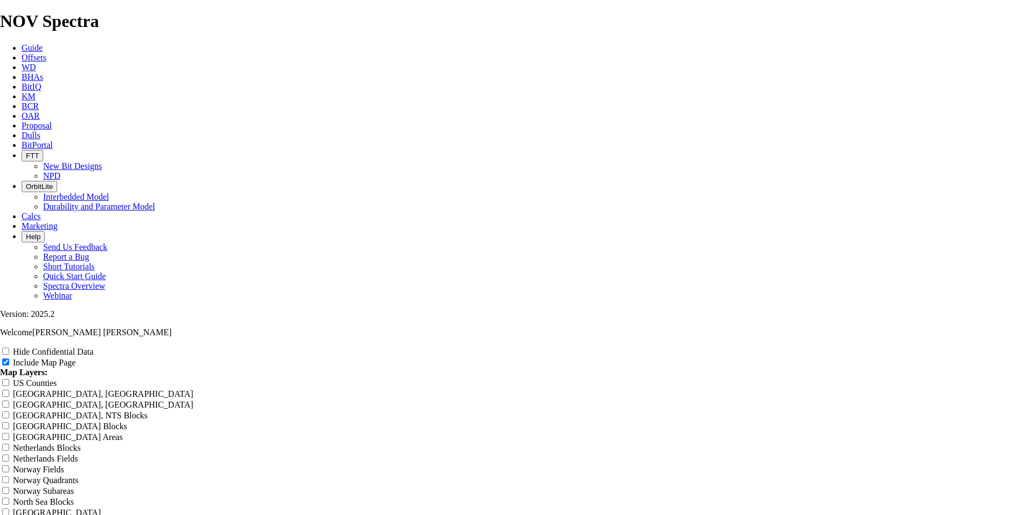
type input "Desm"
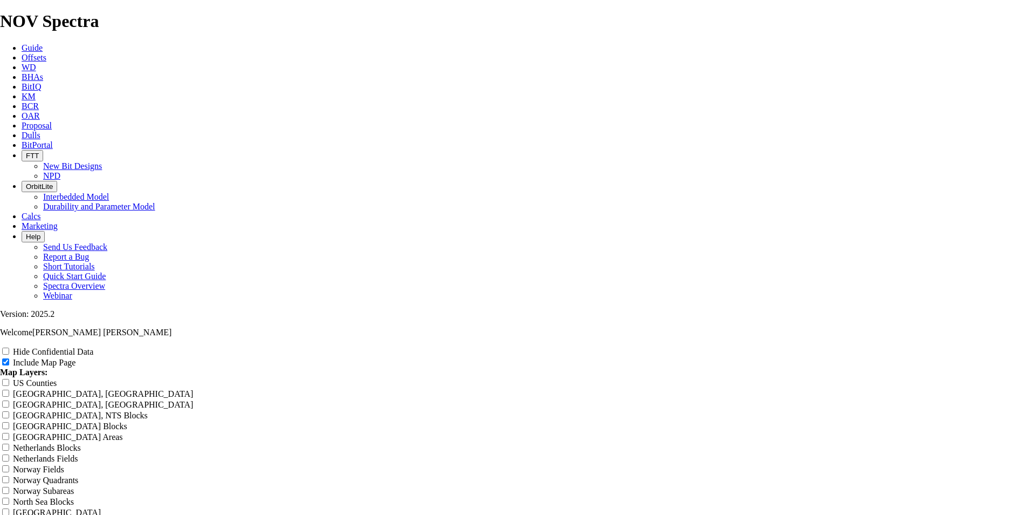
type input "Desmn"
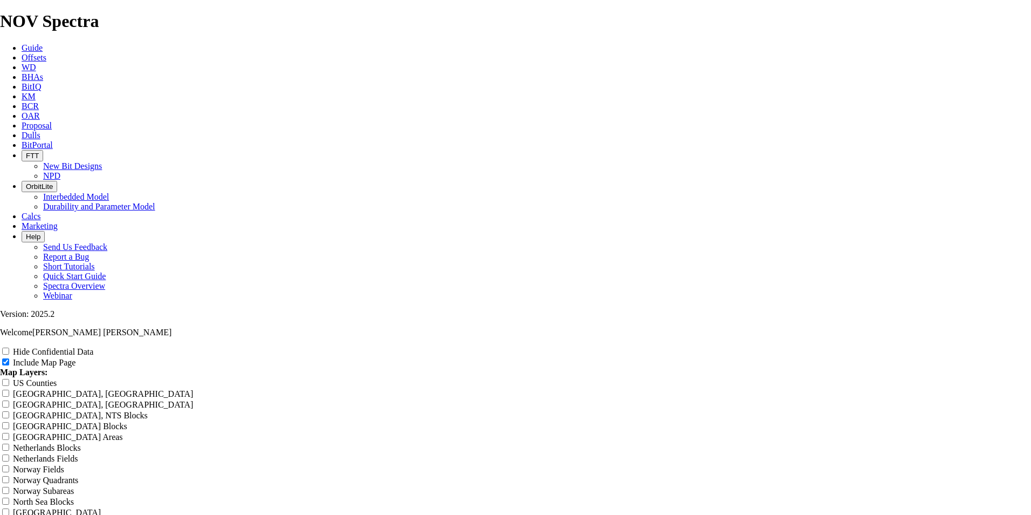
type input "Desm"
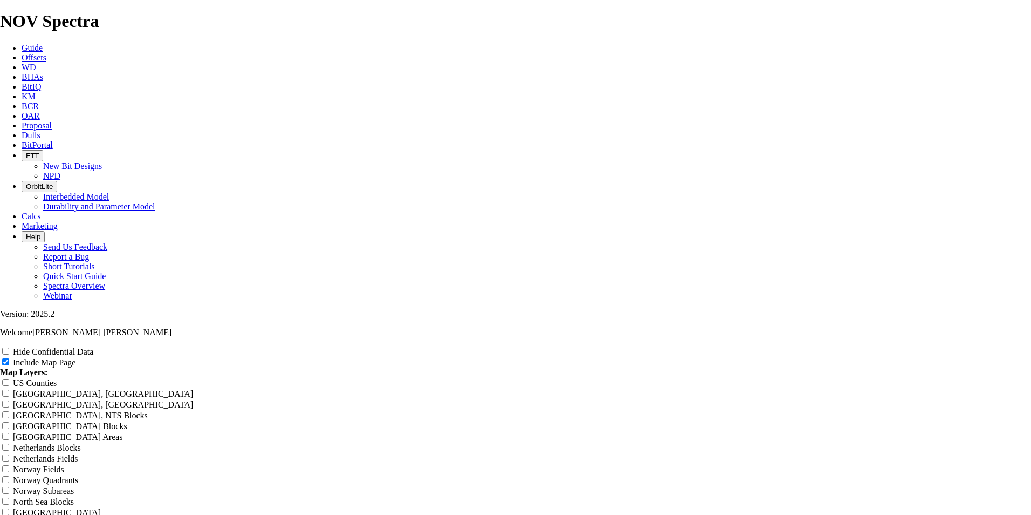
type input "Des"
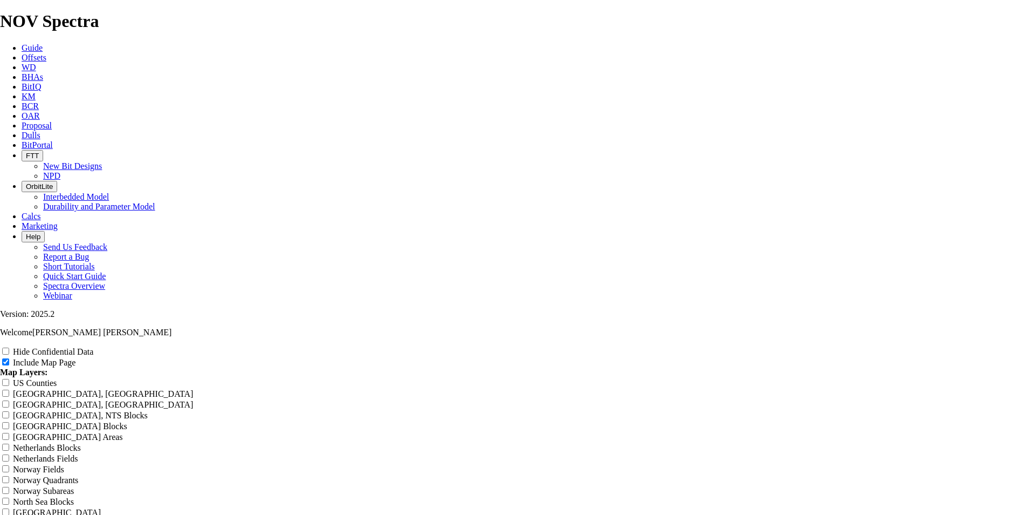
type input "Dese"
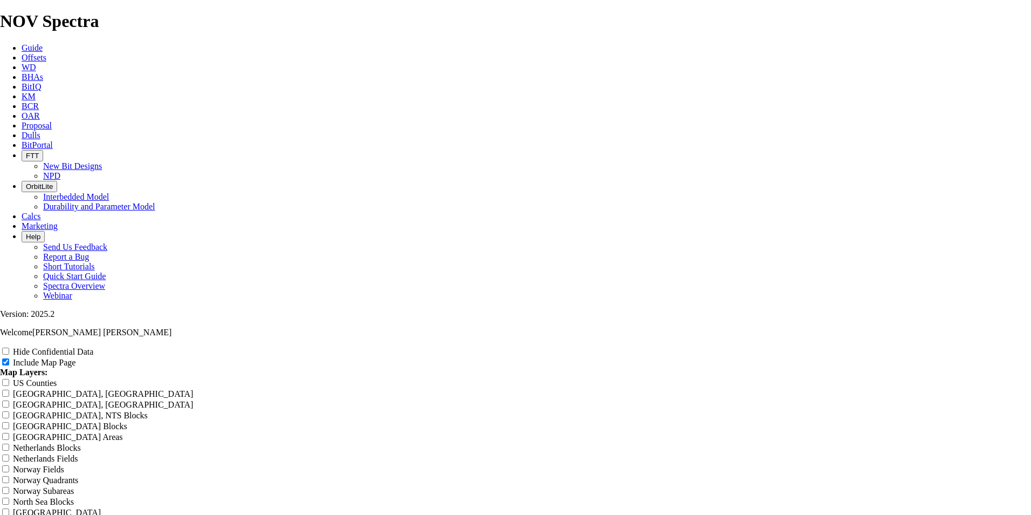
type input "Desem"
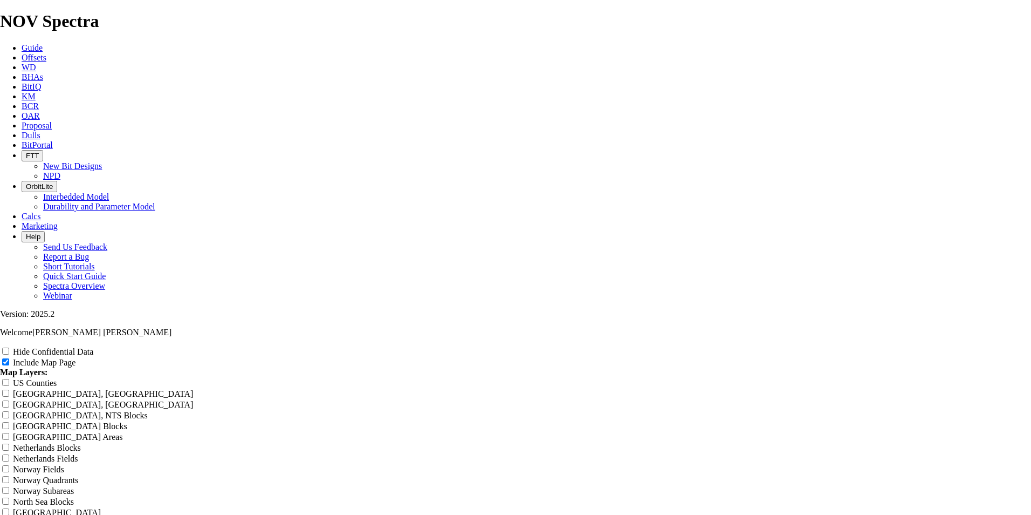
type input "Desemp"
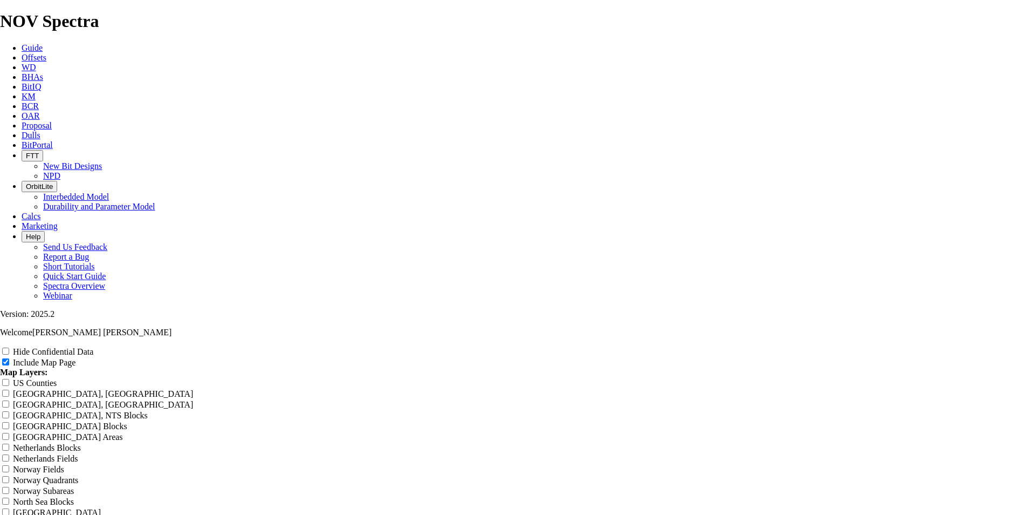
type input "Desempe"
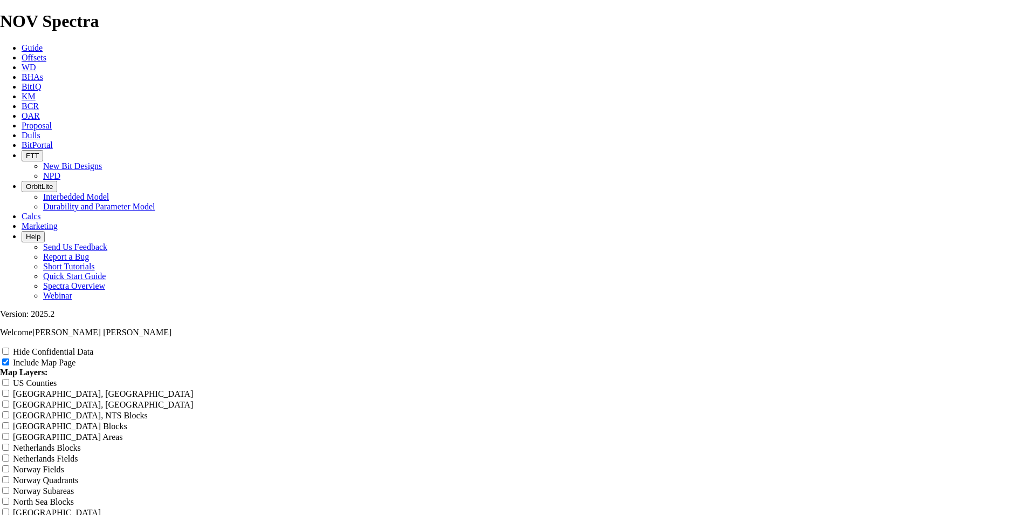
type input "Desempen"
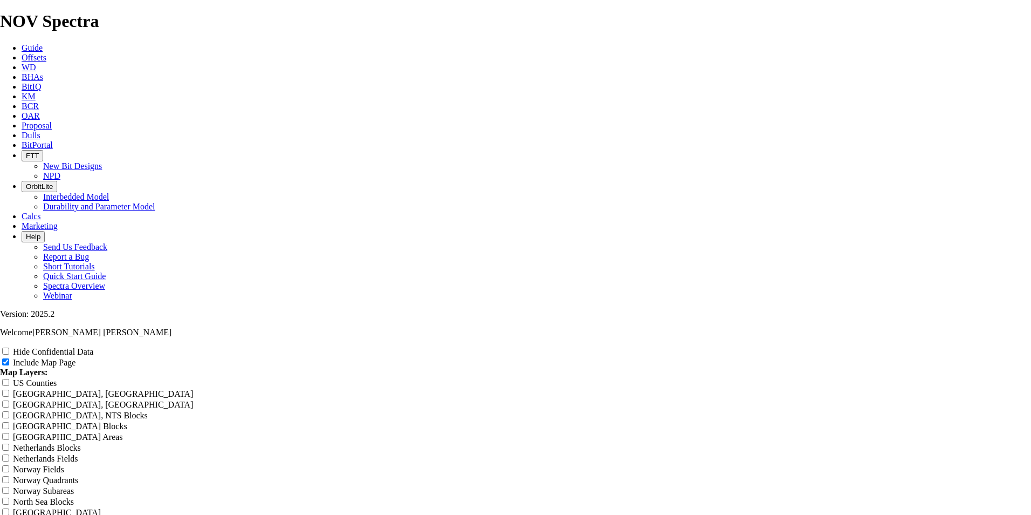
type input "Desempeno"
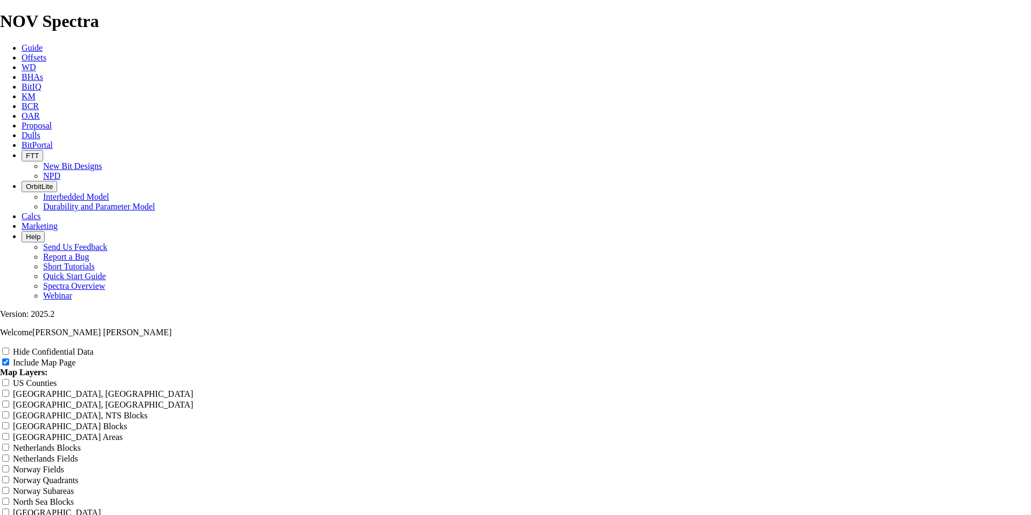
type input "Desempenos"
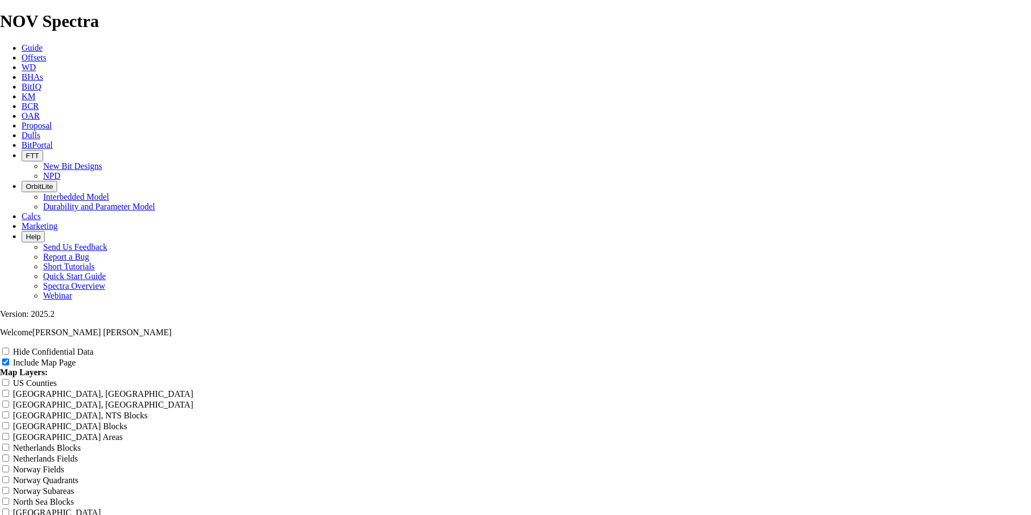
type input "Desempeno"
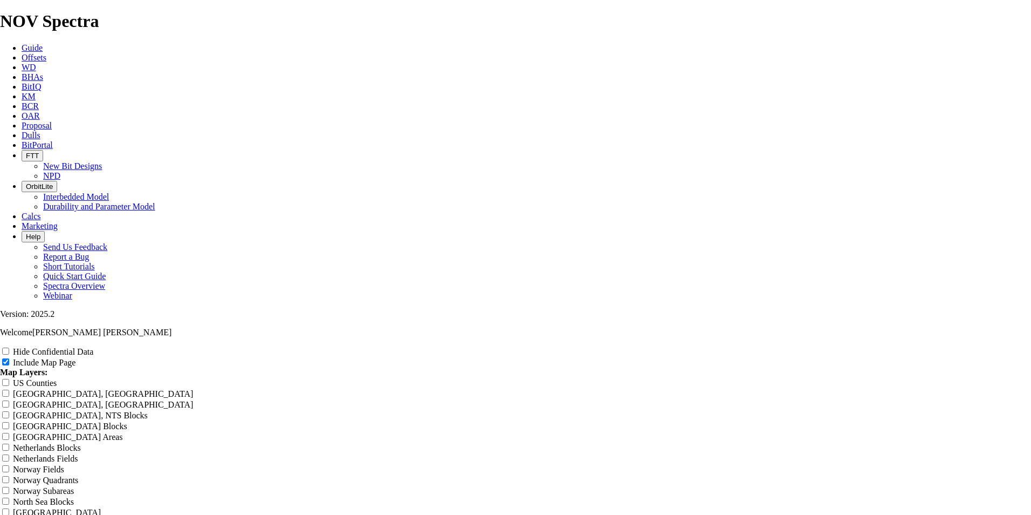
type input "Desempen"
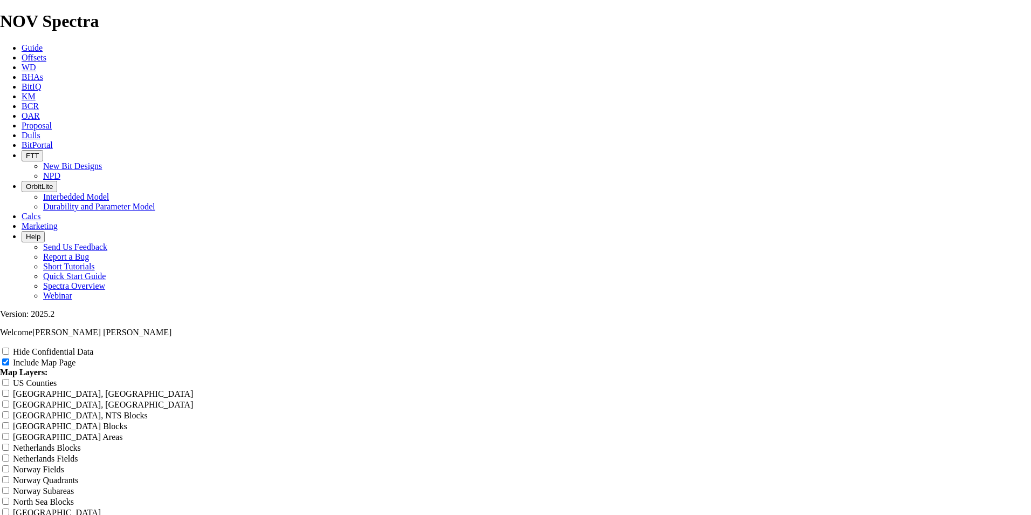
type input "Desempe"
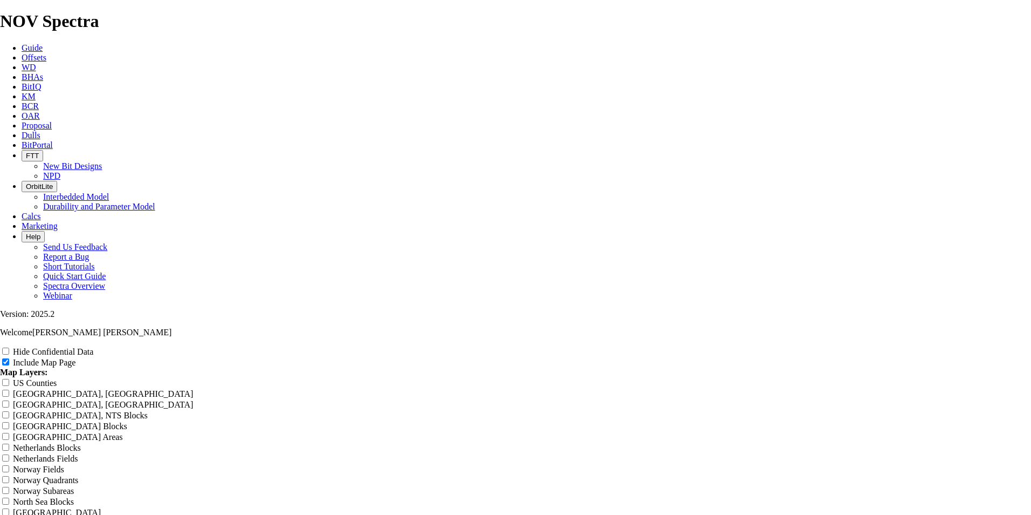
type input "Desempeñ"
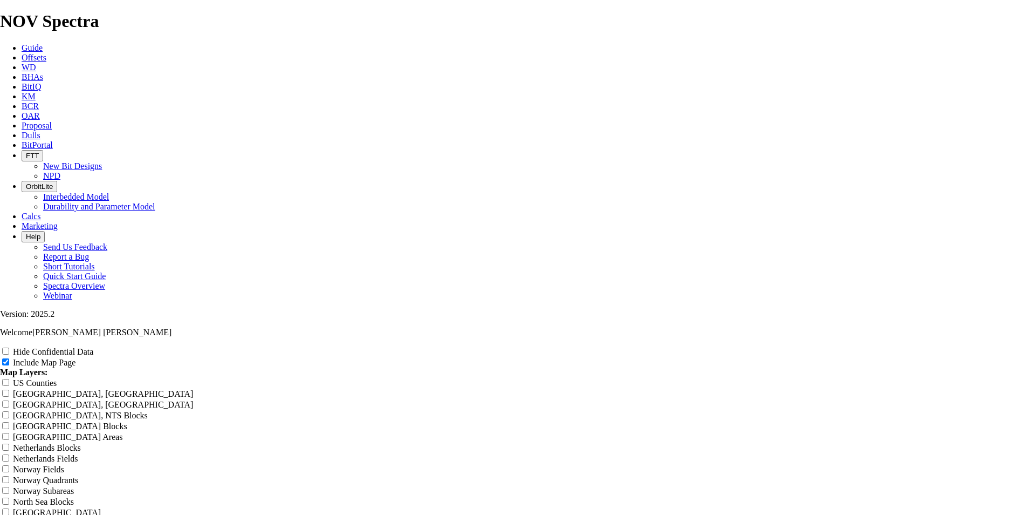
type input "Desempeño"
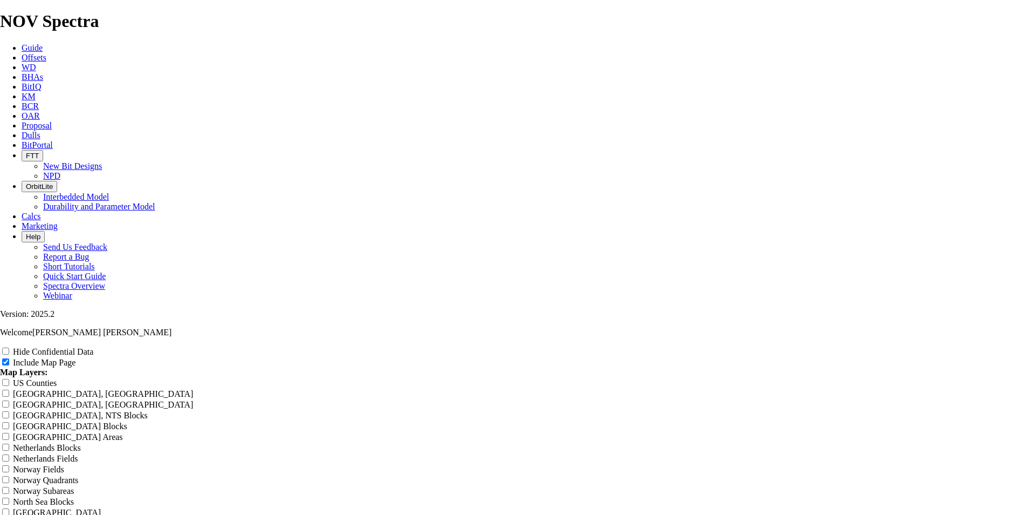
type input "Desempeños"
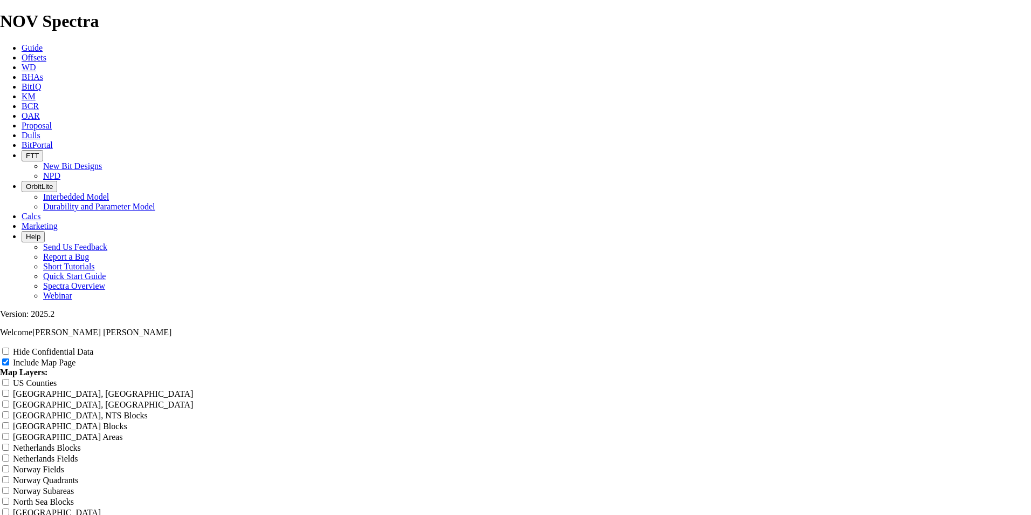
type input "Desempeños"
type input "Desempeños b"
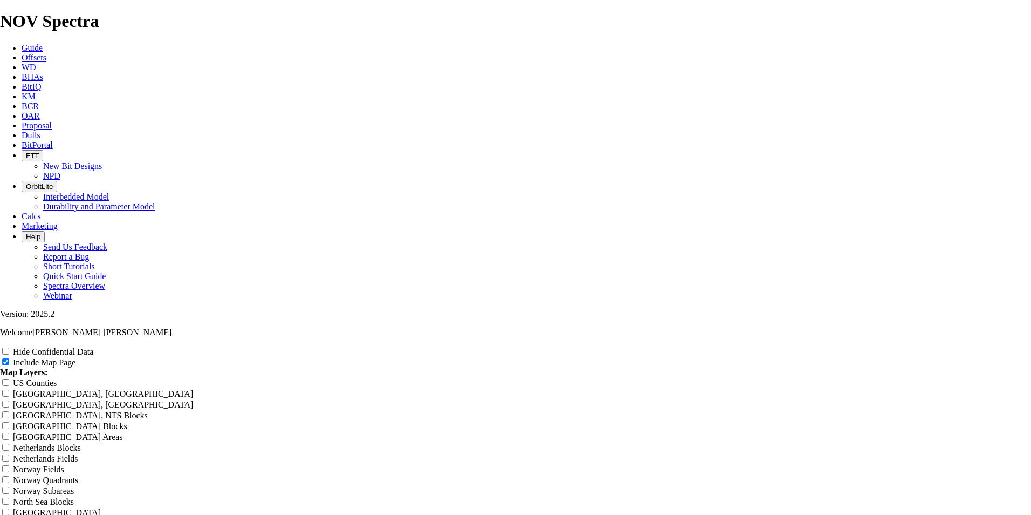
type input "Desempeños b"
type input "Desempeños bn"
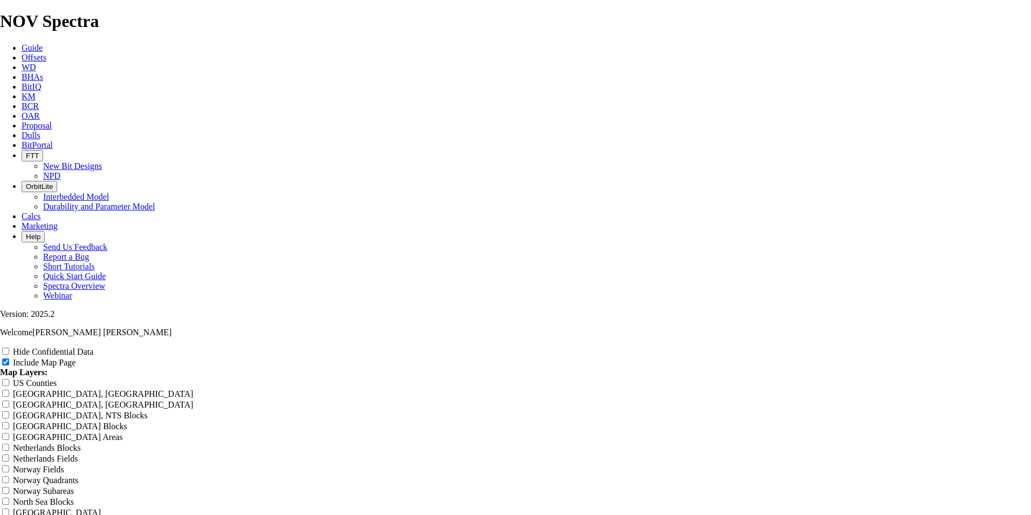
type input "Desempeños bn"
type input "Desempeños b"
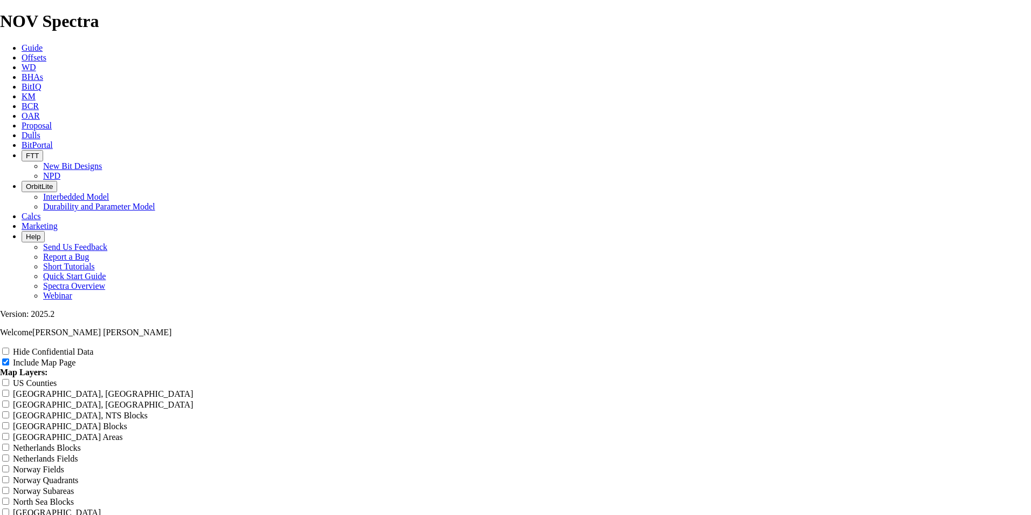
type input "Desempeños b"
type input "Desempeños"
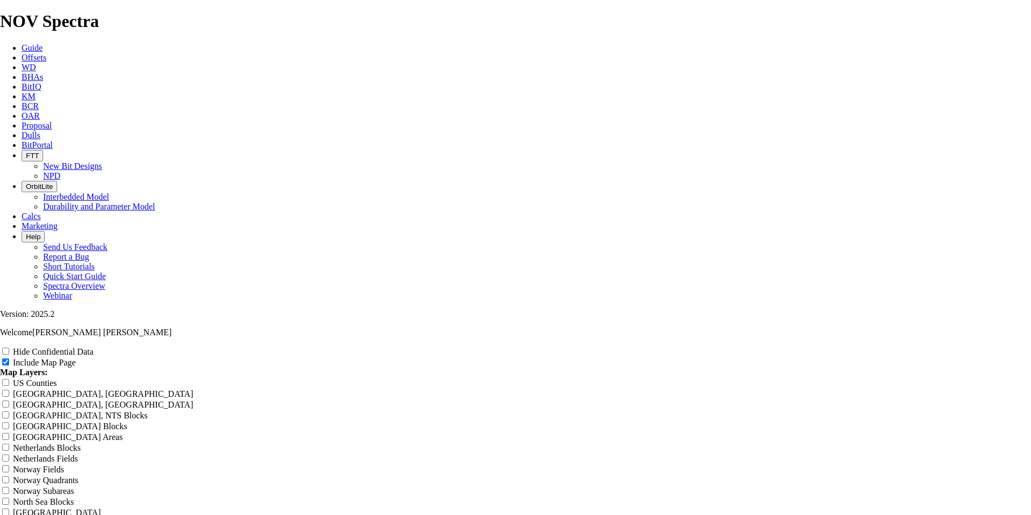
type input "Desempeños"
type input "Desempeños 1"
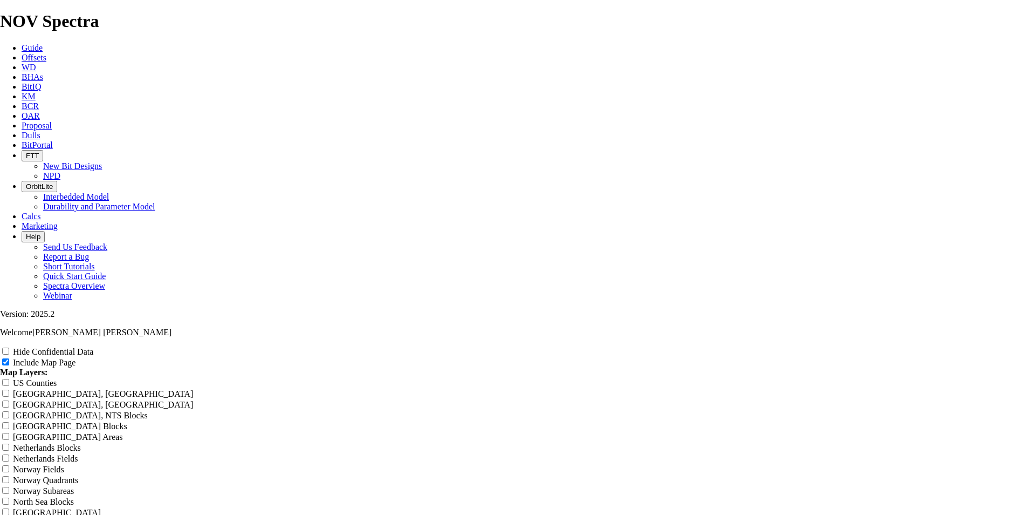
type input "Desempeños 1"
type input "Desempeños 12"
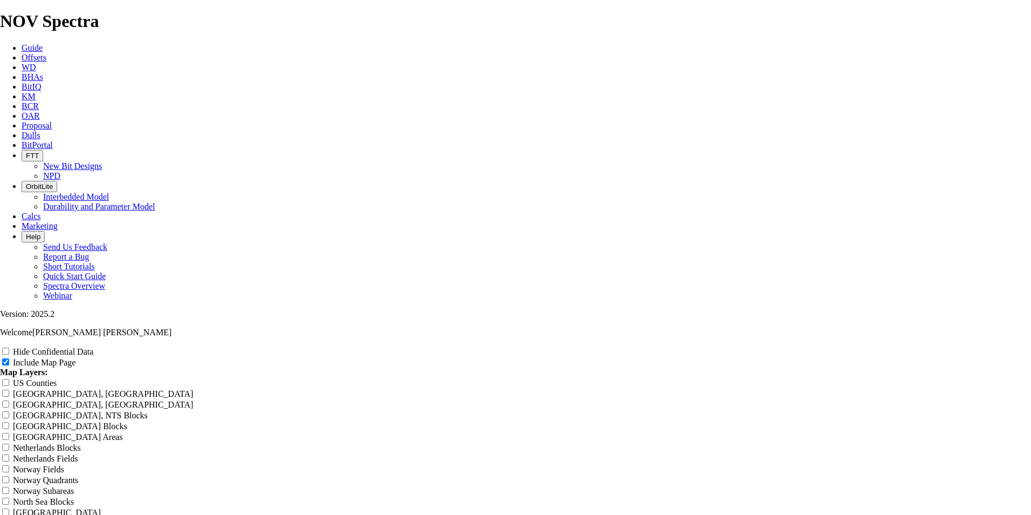
type input "Desempeños 12"
type input "Desempeños 12 1"
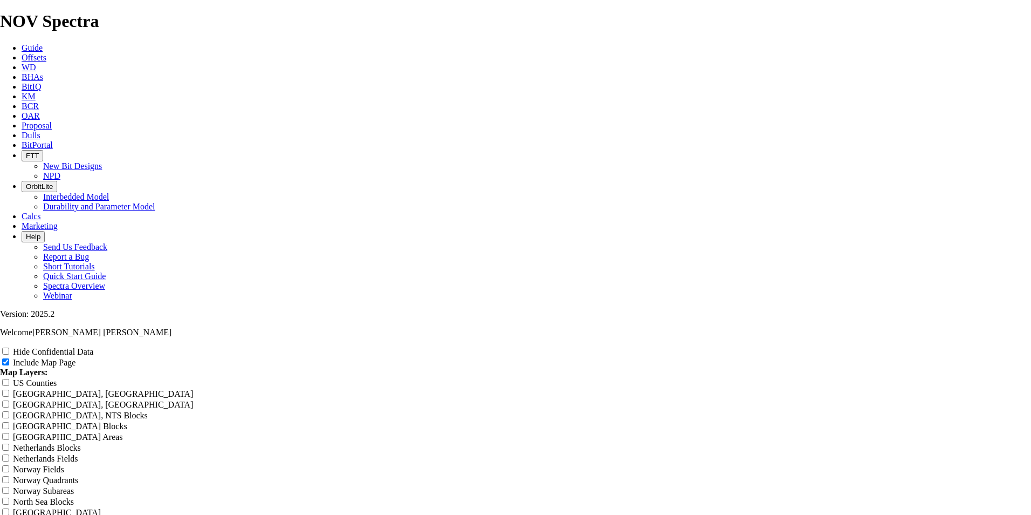
type input "Desempeños 12 1"
type input "Desempeños 12 1/"
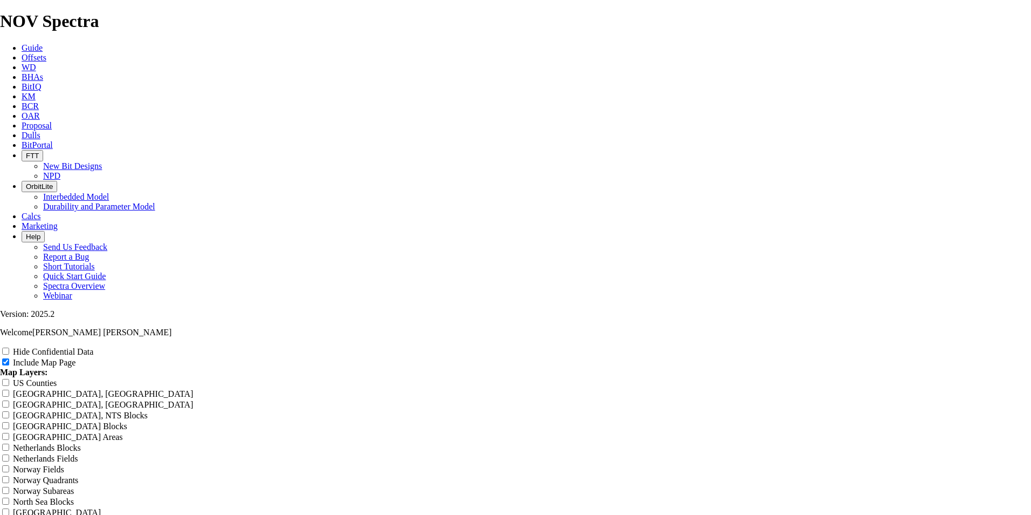
type input "Desempeños 12 1/"
type input "Desempeños 12 1/4"
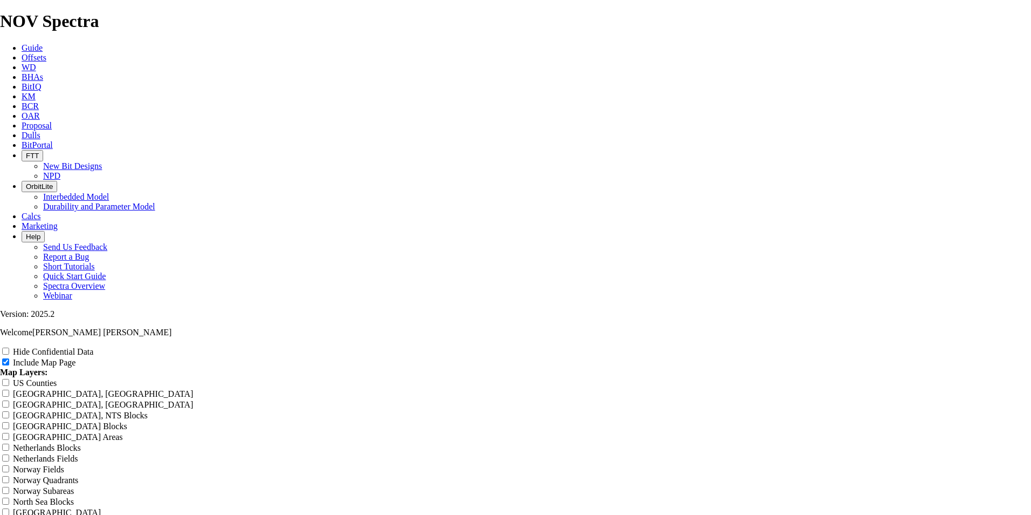
type input "Desempeños 12 1/4"
type input "Desempeños 12 1/4""
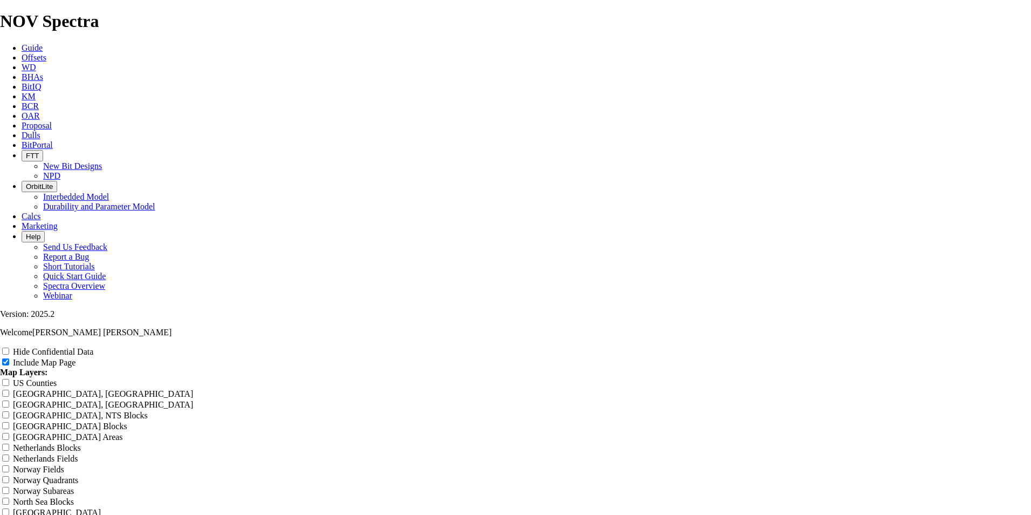
type input "Desempeños 12 1/4""
type input "Desempeños 12 1/4" T"
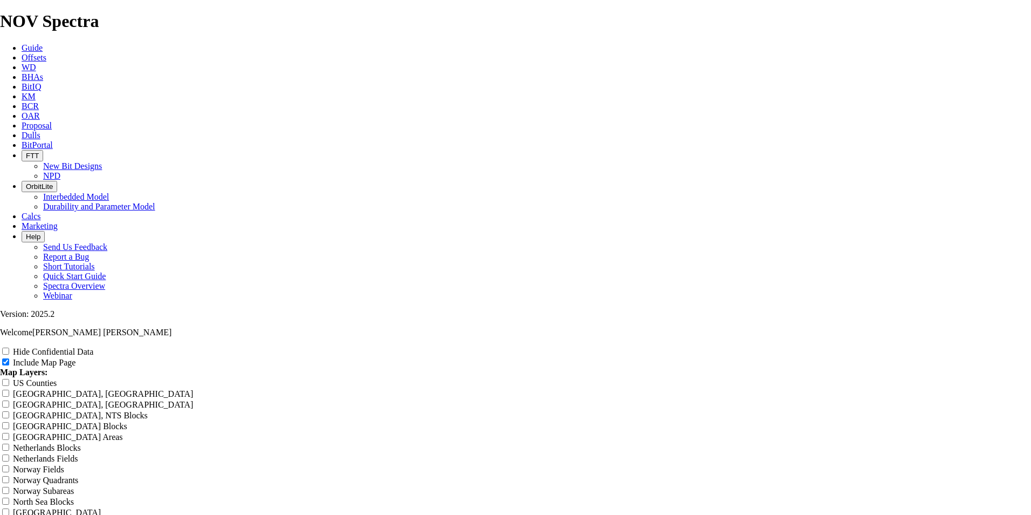
type input "Desempeños 12 1/4" T"
type input "Desempeños 12 1/4" TK"
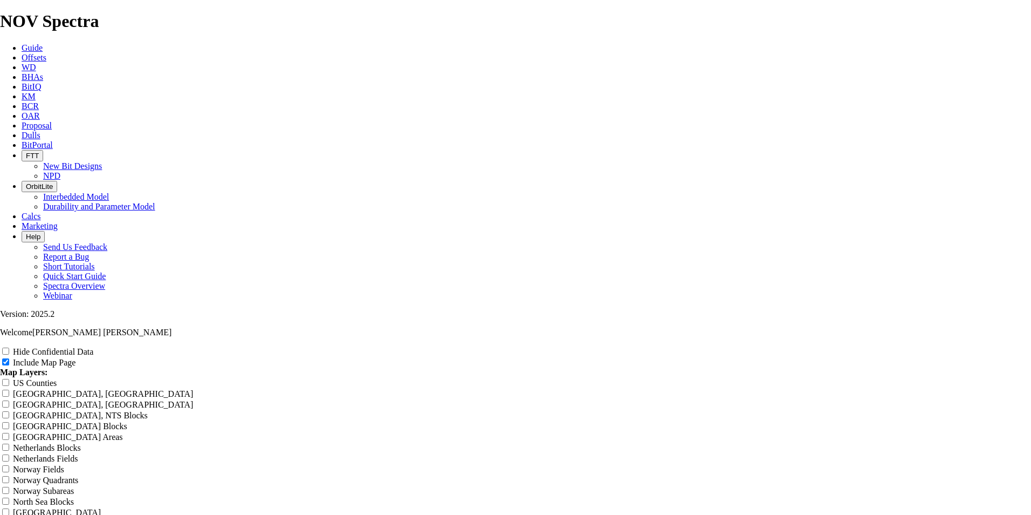
type input "Desempeños 12 1/4" TK"
type input "Desempeños 12 1/4" TKC"
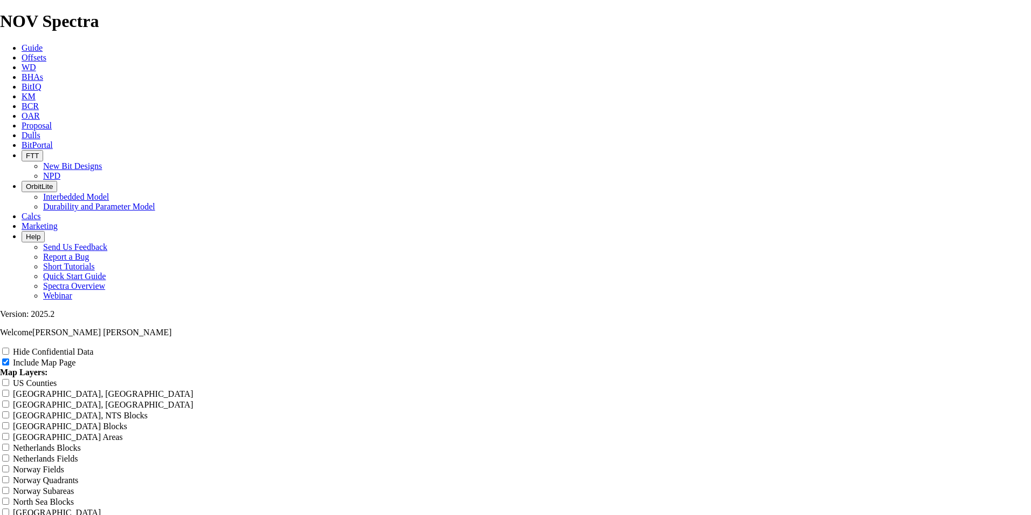
type input "Desempeños 12 1/4" TKC"
type input "Desempeños 12 1/4" TKC5"
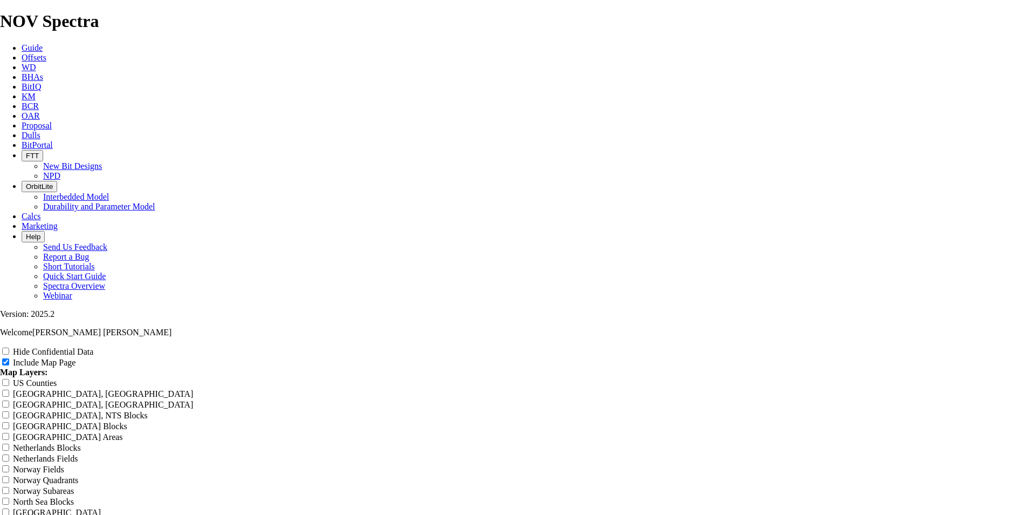
type input "Desempeños 12 1/4" TKC5"
type input "Desempeños 12 1/4" TKC59"
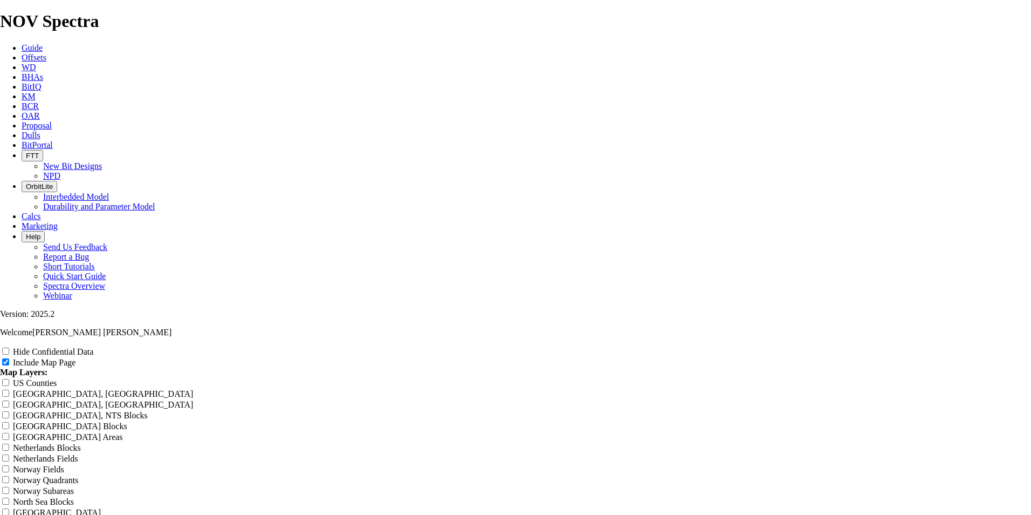
type input "Desempeños 12 1/4" TKC59"
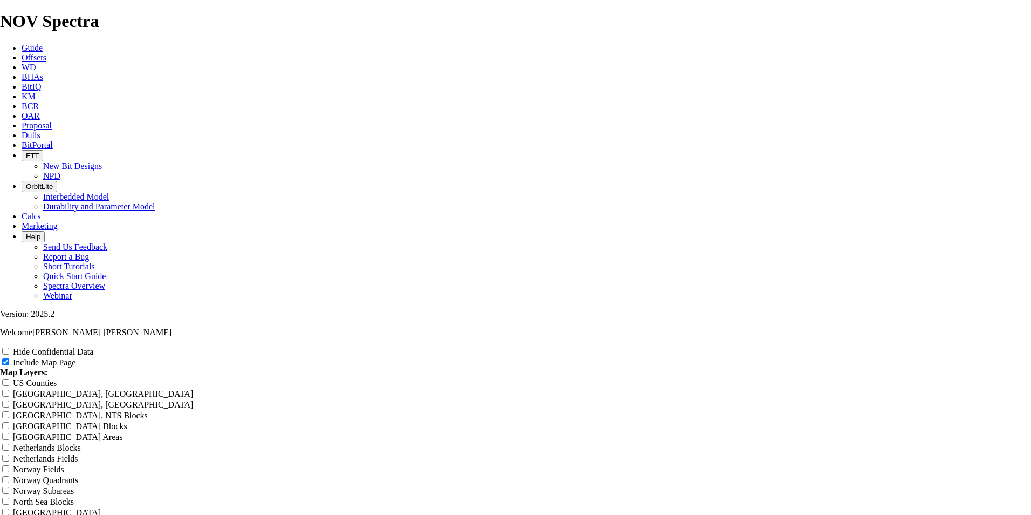
scroll to position [1366, 0]
